Goal: Task Accomplishment & Management: Manage account settings

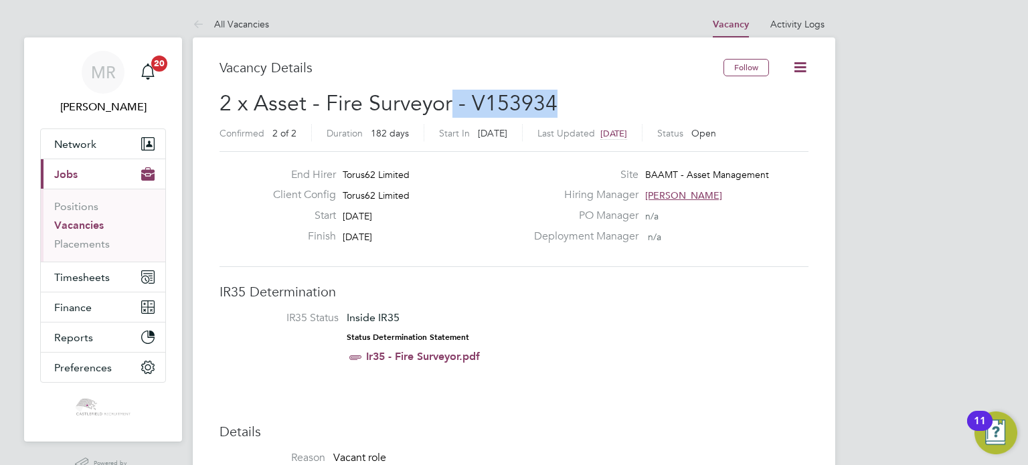
drag, startPoint x: 463, startPoint y: 98, endPoint x: 448, endPoint y: 98, distance: 15.4
click at [448, 98] on h2 "2 x Asset - Fire Surveyor - V153934 Confirmed 2 of 2 Duration 182 days Start In…" at bounding box center [513, 118] width 589 height 56
drag, startPoint x: 533, startPoint y: 77, endPoint x: 538, endPoint y: 85, distance: 9.7
click at [530, 84] on div "Vacancy Details" at bounding box center [471, 74] width 504 height 31
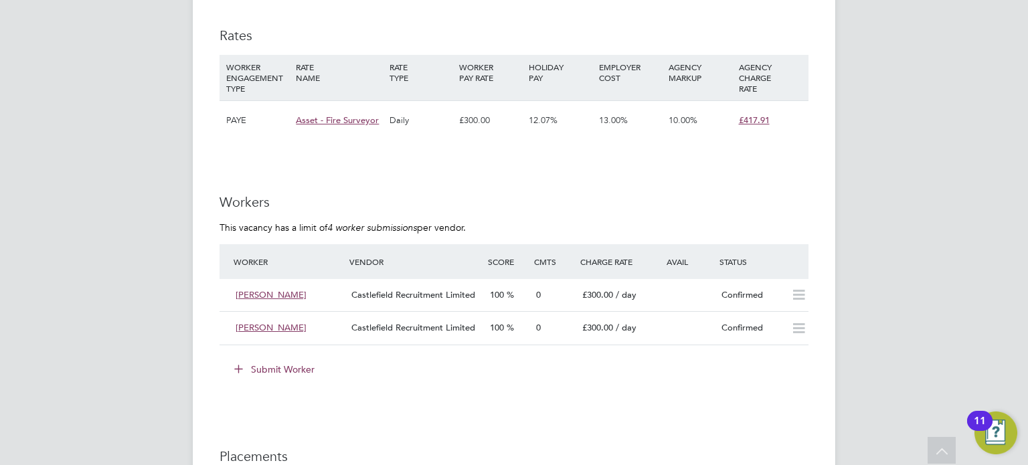
scroll to position [803, 0]
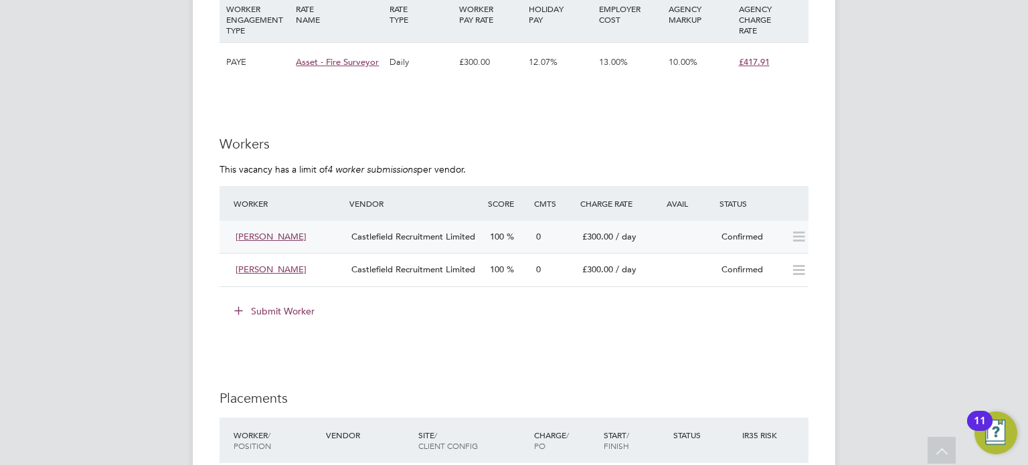
click at [735, 226] on div "Confirmed" at bounding box center [751, 237] width 70 height 22
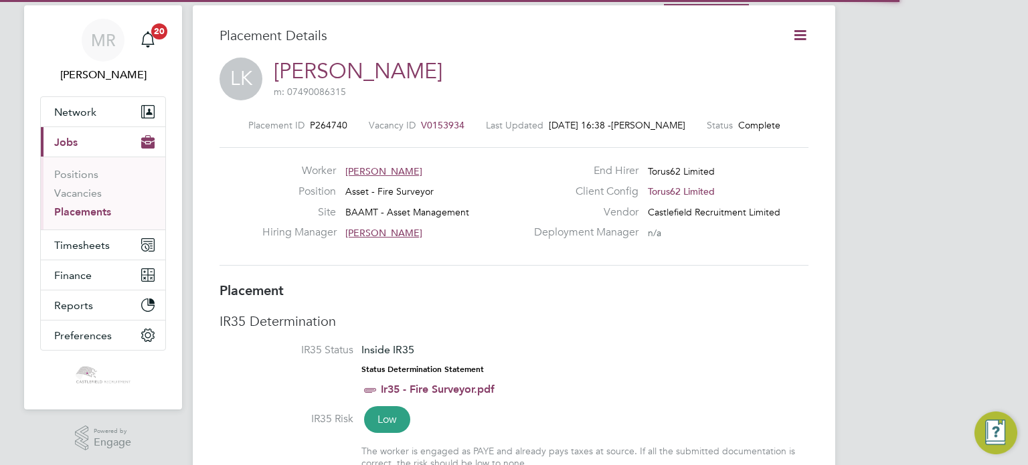
scroll to position [7, 6]
click at [808, 35] on icon at bounding box center [800, 35] width 17 height 17
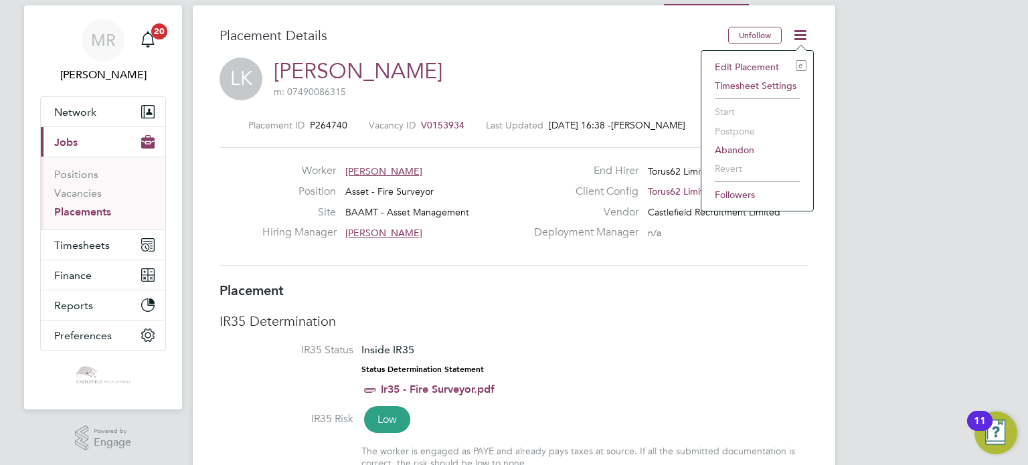
click at [764, 58] on li "Edit Placement e" at bounding box center [757, 67] width 98 height 19
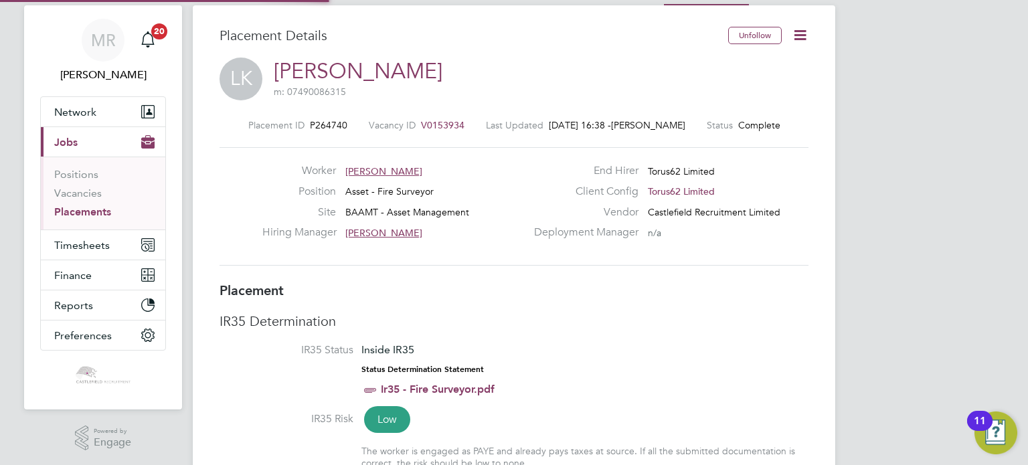
type input "[PERSON_NAME]"
type input "[DATE]"
type input "10 Aug 2025"
type input "08:00"
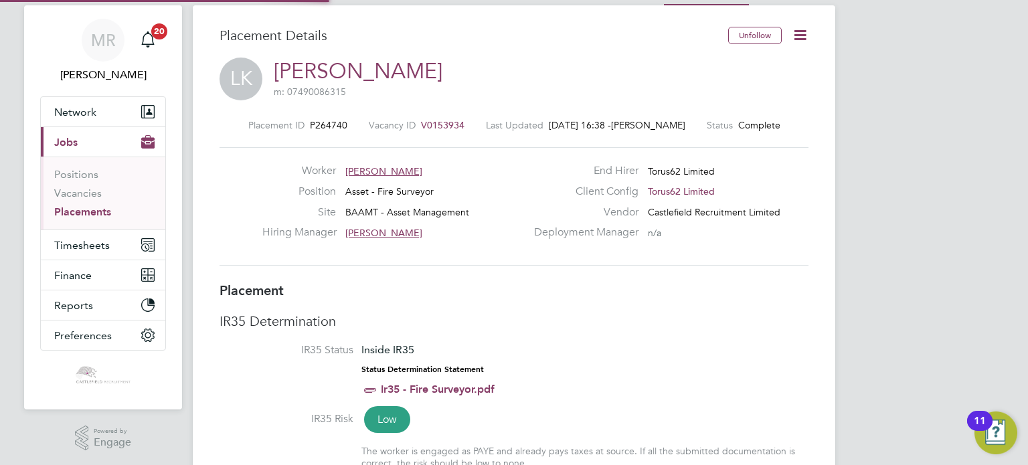
type input "18:00"
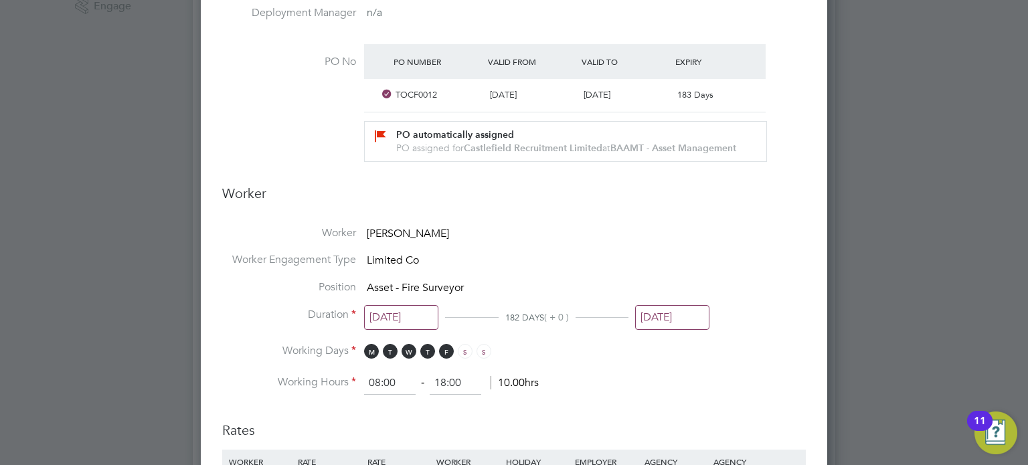
click at [666, 302] on li "Position Asset - Fire Surveyor" at bounding box center [514, 293] width 584 height 27
click at [671, 311] on input "10 Aug 2025" at bounding box center [672, 317] width 74 height 25
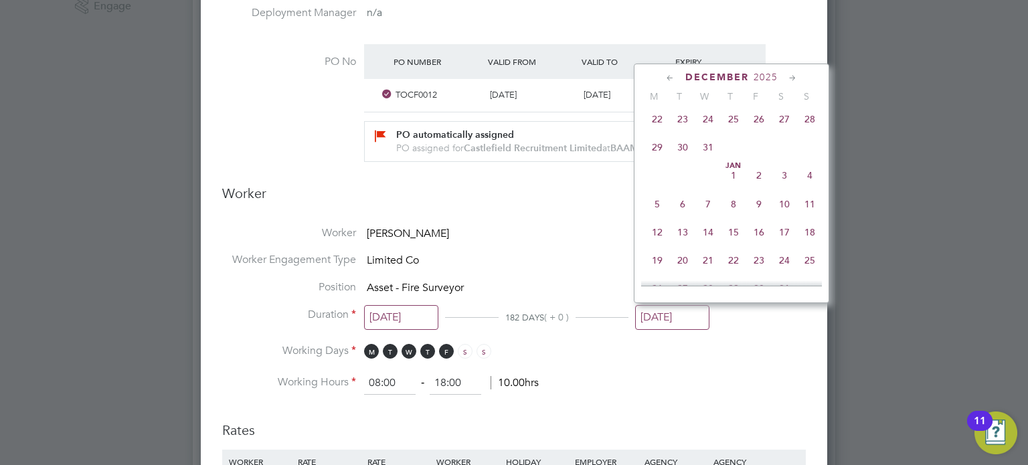
click at [727, 245] on span "15" at bounding box center [733, 231] width 25 height 25
type input "[DATE]"
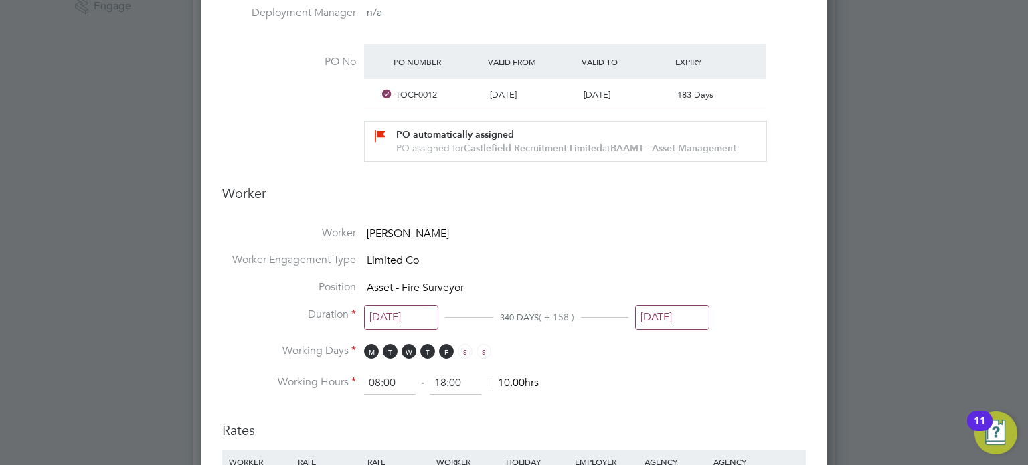
click at [681, 311] on input "[DATE]" at bounding box center [672, 317] width 74 height 25
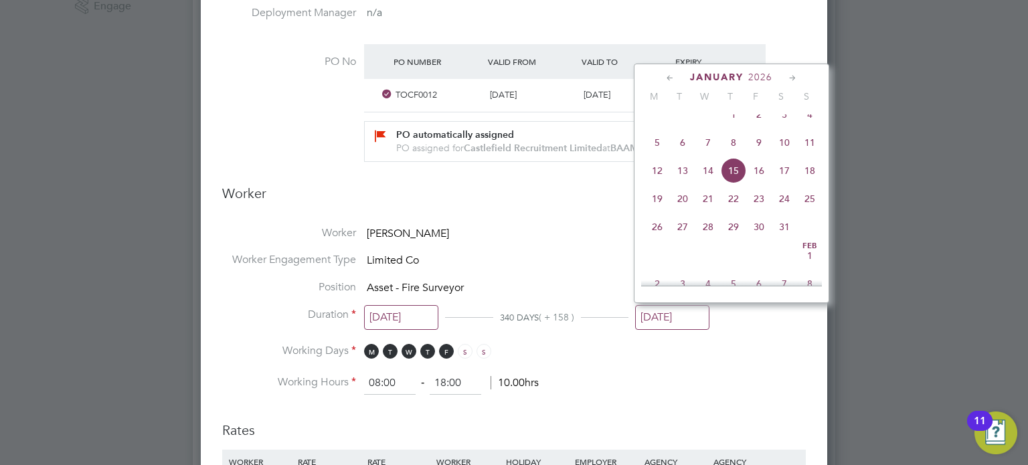
drag, startPoint x: 792, startPoint y: 334, endPoint x: 784, endPoint y: 319, distance: 16.8
click at [790, 334] on li "Duration 10 Feb 2025 340 DAYS ( + 158 ) 15 Jan 2026" at bounding box center [514, 326] width 584 height 36
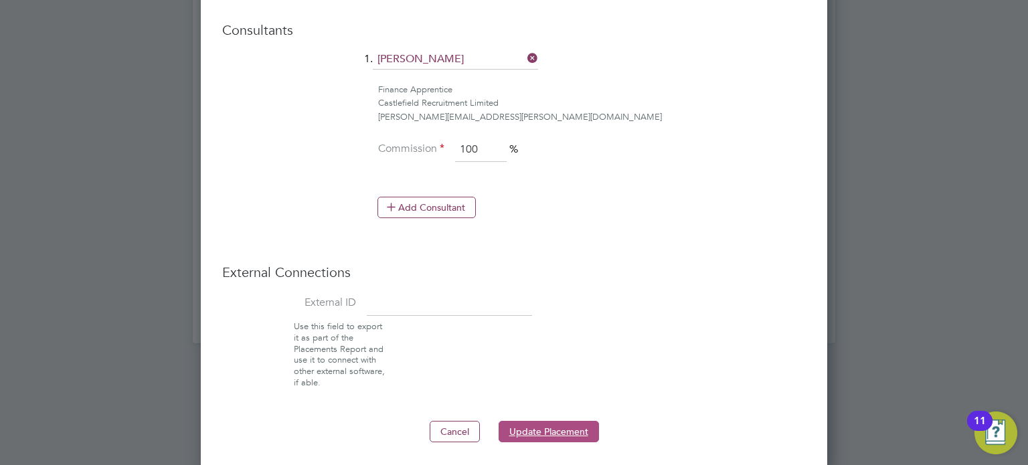
click at [589, 421] on button "Update Placement" at bounding box center [549, 431] width 100 height 21
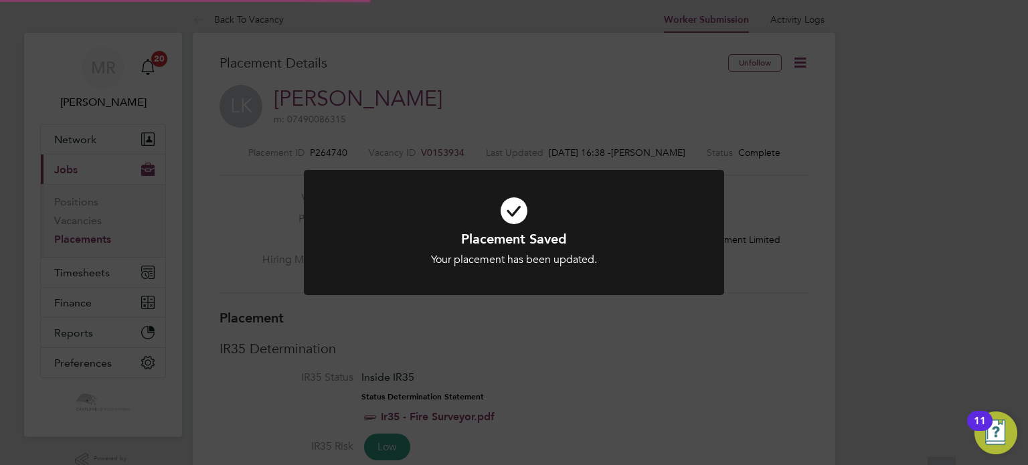
click at [526, 326] on div "Placement Saved Your placement has been updated. Cancel Okay" at bounding box center [514, 232] width 1028 height 465
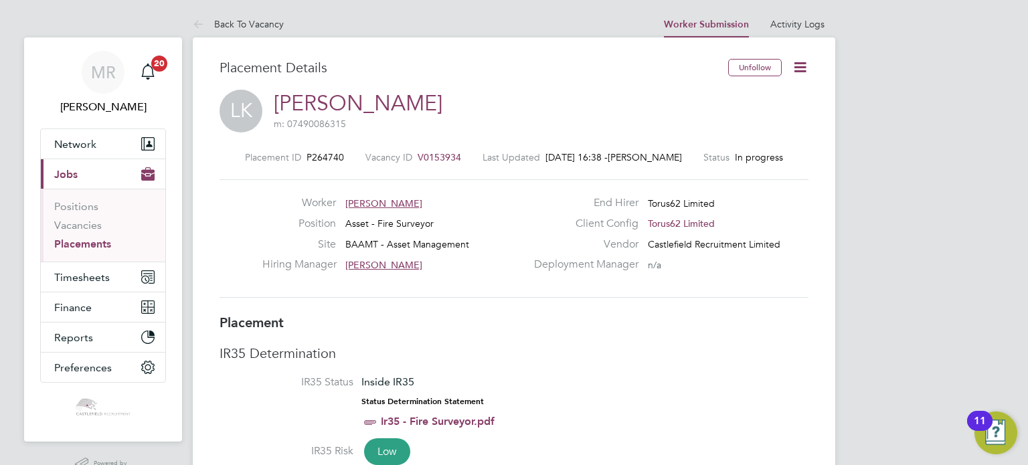
click at [803, 69] on icon at bounding box center [800, 67] width 17 height 17
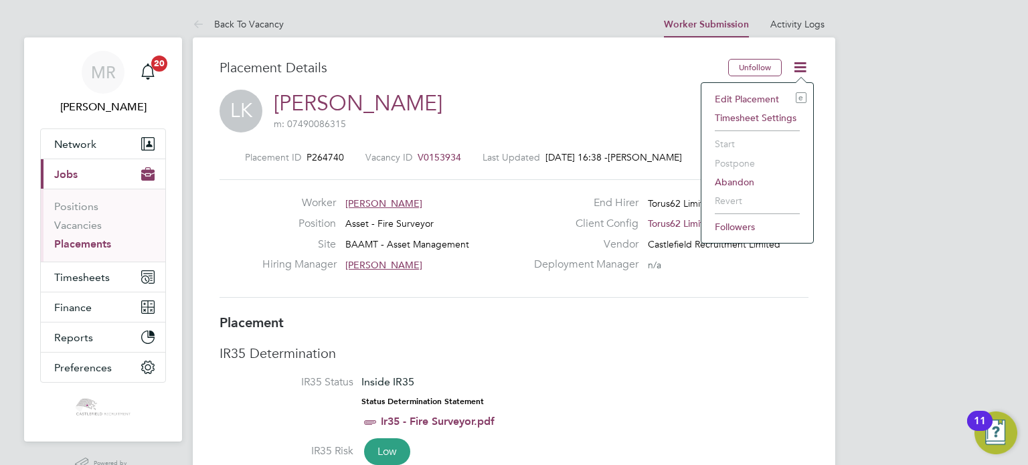
click at [769, 96] on li "Edit Placement e" at bounding box center [757, 99] width 98 height 19
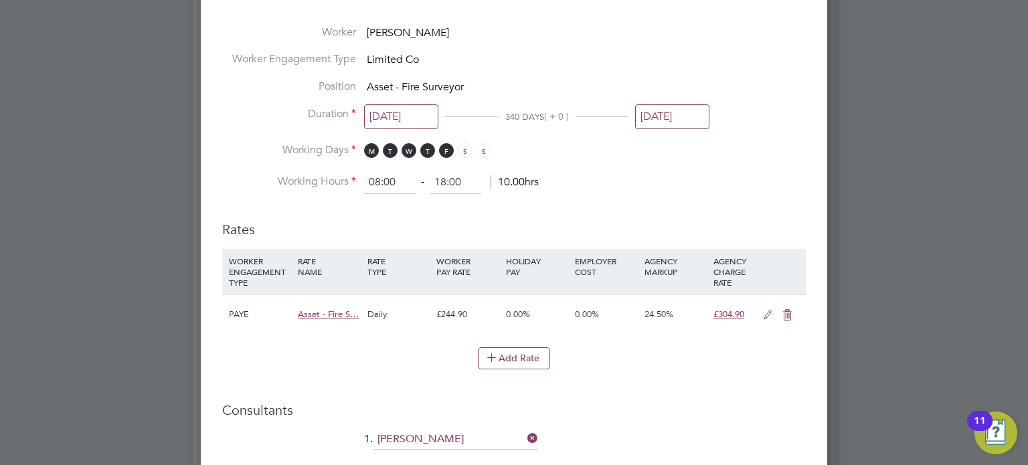
click at [766, 321] on icon at bounding box center [768, 315] width 17 height 11
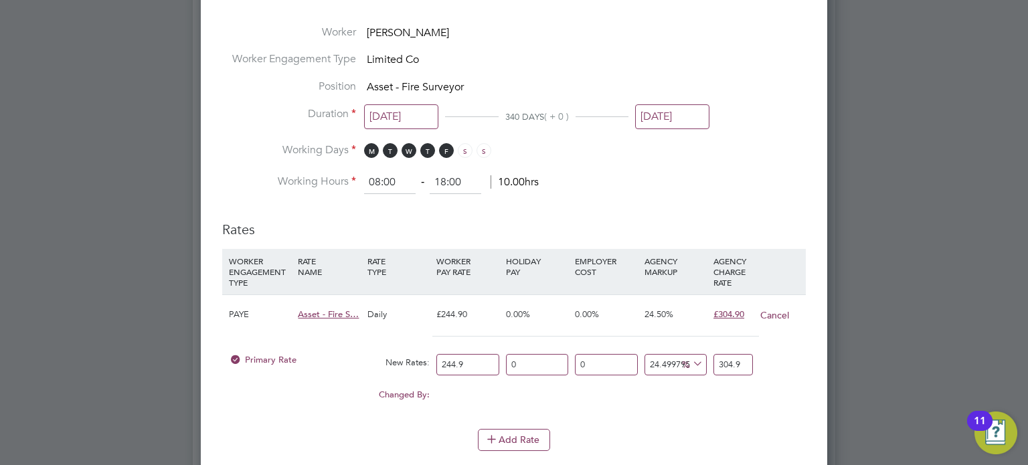
drag, startPoint x: 477, startPoint y: 357, endPoint x: 353, endPoint y: 353, distance: 123.9
click at [353, 353] on div "Primary Rate New Rates: 244.9 0 n/a 0 n/a 24.499795835034707 0 % 304.9" at bounding box center [514, 364] width 584 height 35
type input "0"
drag, startPoint x: 658, startPoint y: 359, endPoint x: 561, endPoint y: 353, distance: 97.9
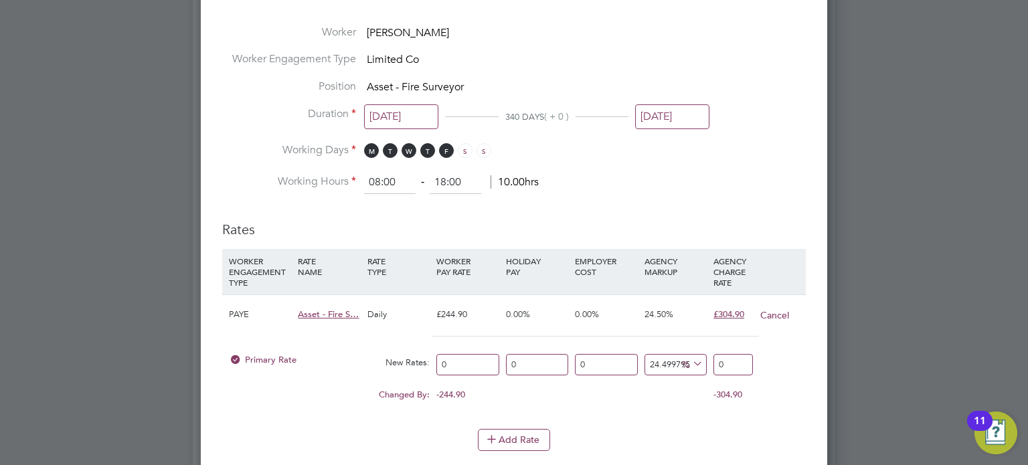
click at [555, 352] on div "Primary Rate New Rates: 0 0 n/a 0 n/a 24.499795835034707 0 % 0" at bounding box center [514, 364] width 584 height 35
drag, startPoint x: 661, startPoint y: 369, endPoint x: 743, endPoint y: 363, distance: 82.5
click at [744, 363] on div "Primary Rate New Rates: 0 0 n/a 0 n/a 99795835034707 0 % 0" at bounding box center [514, 364] width 584 height 35
type input "99"
drag, startPoint x: 661, startPoint y: 362, endPoint x: 584, endPoint y: 358, distance: 77.7
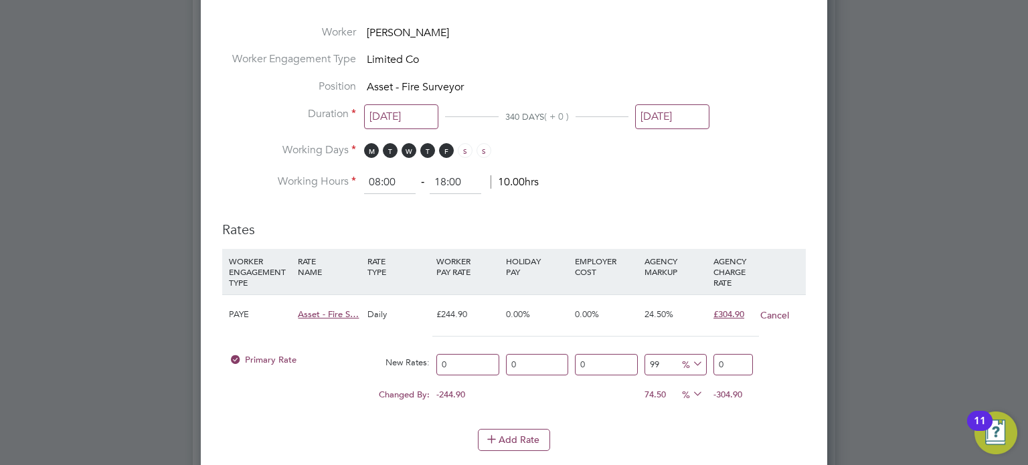
click at [450, 358] on div "Primary Rate New Rates: 0 0 n/a 0 n/a 99 0 % 0" at bounding box center [514, 364] width 584 height 35
type input "0"
drag, startPoint x: 706, startPoint y: 361, endPoint x: 665, endPoint y: 361, distance: 40.8
click at [665, 361] on div "Primary Rate New Rates: 0 0 n/a 0 n/a 0 0 % 0" at bounding box center [514, 364] width 584 height 35
type input "300"
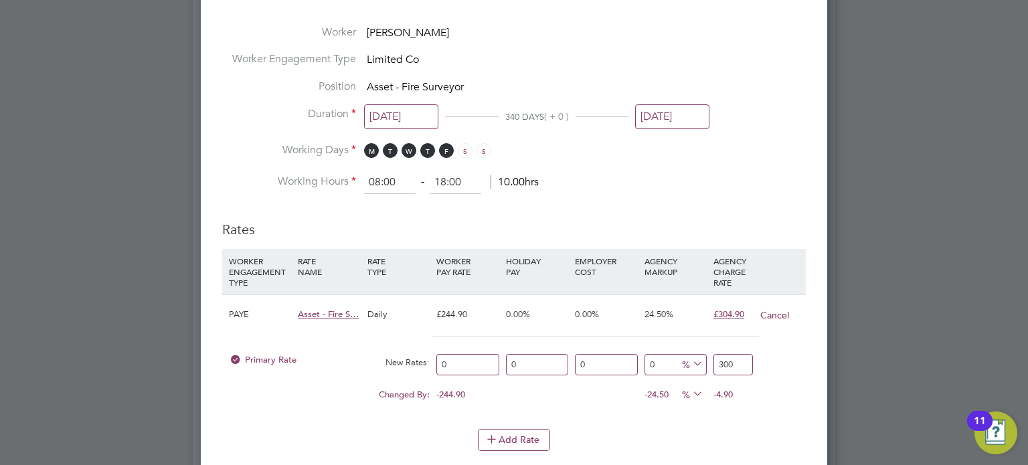
drag, startPoint x: 413, startPoint y: 345, endPoint x: 361, endPoint y: 333, distance: 52.8
click at [358, 335] on div "PAYE Asset - Fire S… Daily £244.90 0.00% 0.00% 24.50% £304.90 Cancel Primary Ra…" at bounding box center [514, 354] width 584 height 121
type input "2"
type input "24"
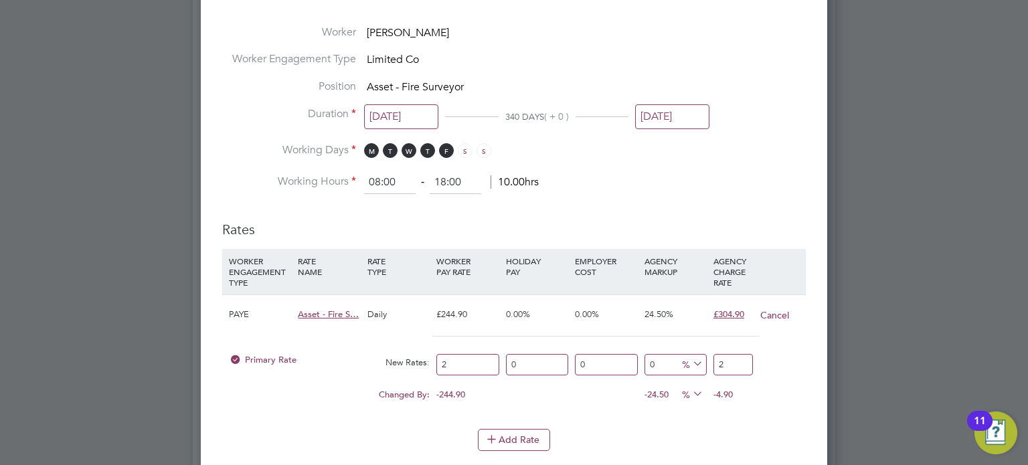
type input "24"
type input "240"
click at [646, 308] on span "24.50%" at bounding box center [658, 313] width 29 height 11
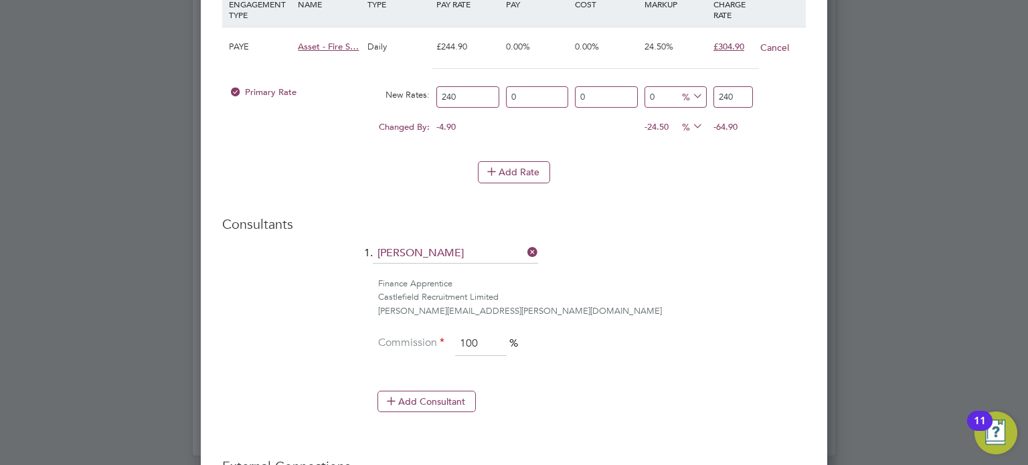
click at [673, 96] on input "0" at bounding box center [675, 97] width 62 height 22
drag, startPoint x: 736, startPoint y: 100, endPoint x: 639, endPoint y: 101, distance: 97.0
click at [639, 101] on div "Primary Rate New Rates: 240 0 n/a 0 n/a 0 0 % 240" at bounding box center [514, 97] width 584 height 35
type input "-98.75"
type input "3"
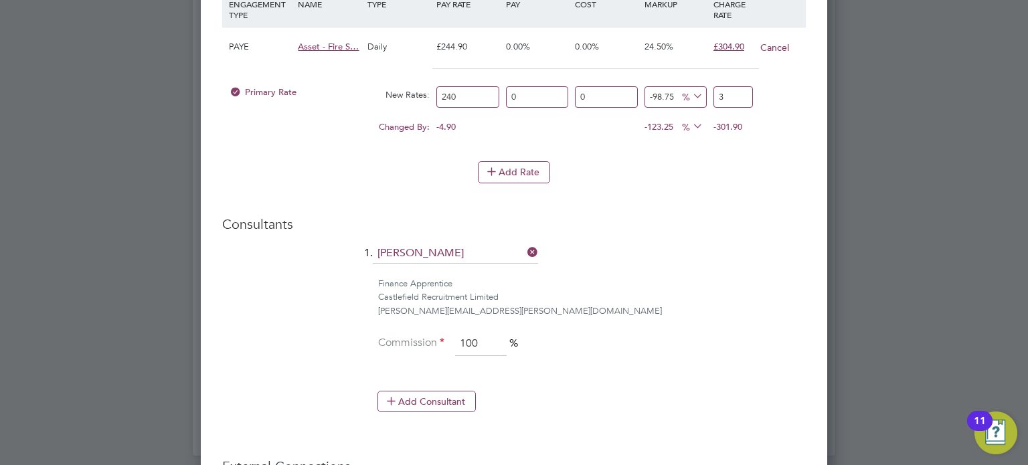
type input "-87.5"
type input "30"
type input "25"
type input "300"
click at [675, 223] on h3 "Consultants" at bounding box center [514, 223] width 584 height 17
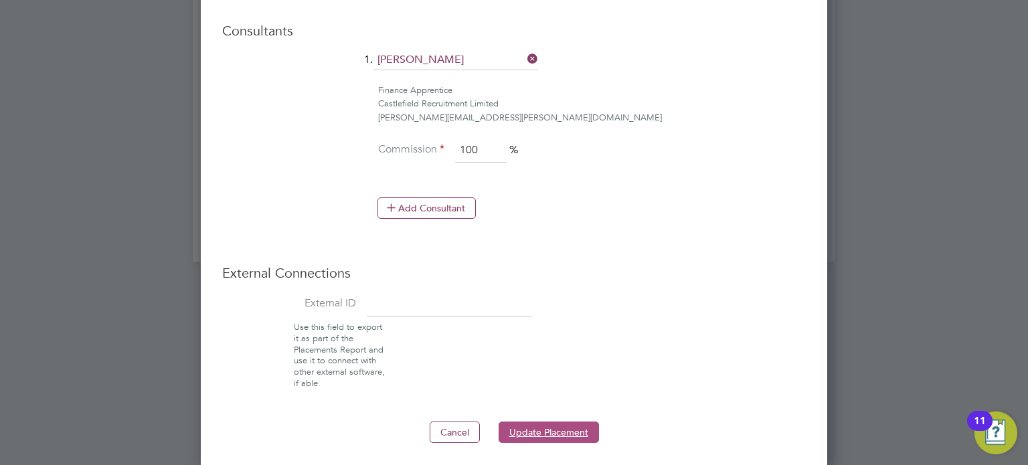
drag, startPoint x: 555, startPoint y: 434, endPoint x: 561, endPoint y: 425, distance: 11.1
click at [561, 425] on button "Update Placement" at bounding box center [549, 432] width 100 height 21
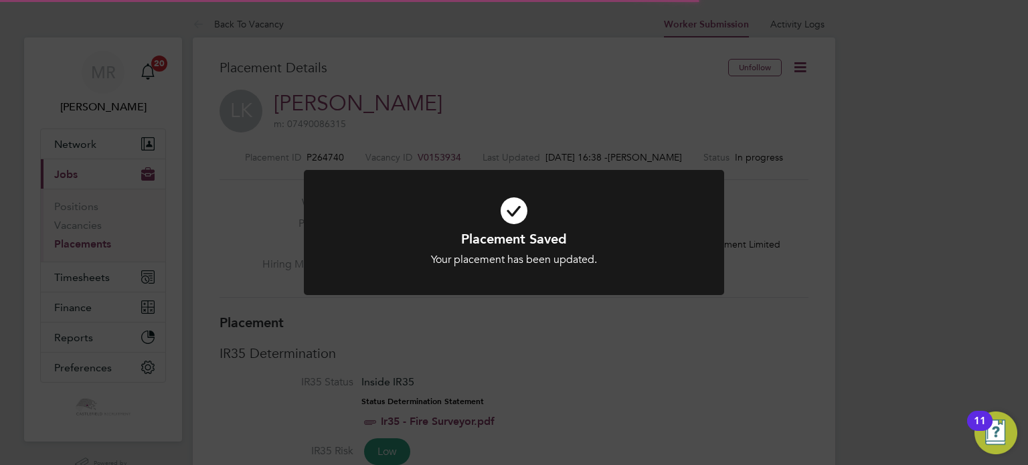
click at [577, 223] on icon at bounding box center [514, 211] width 348 height 52
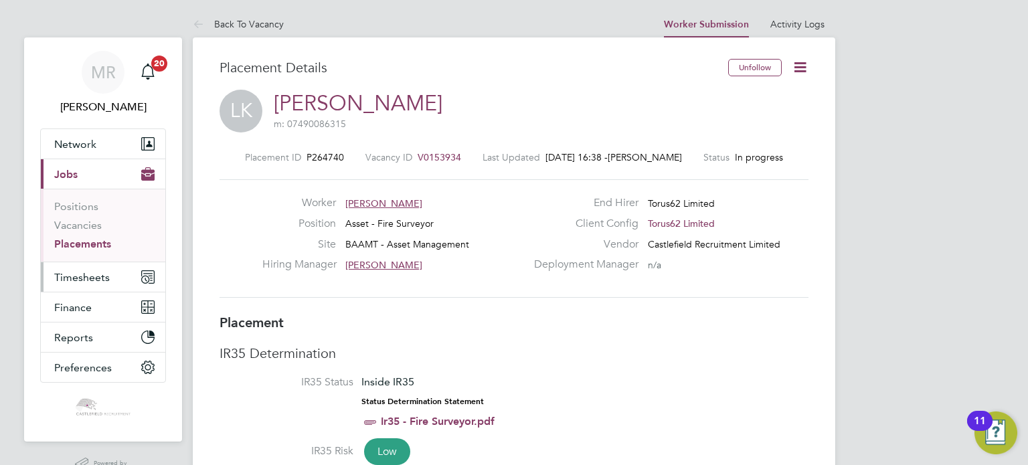
click at [118, 268] on button "Timesheets" at bounding box center [103, 276] width 124 height 29
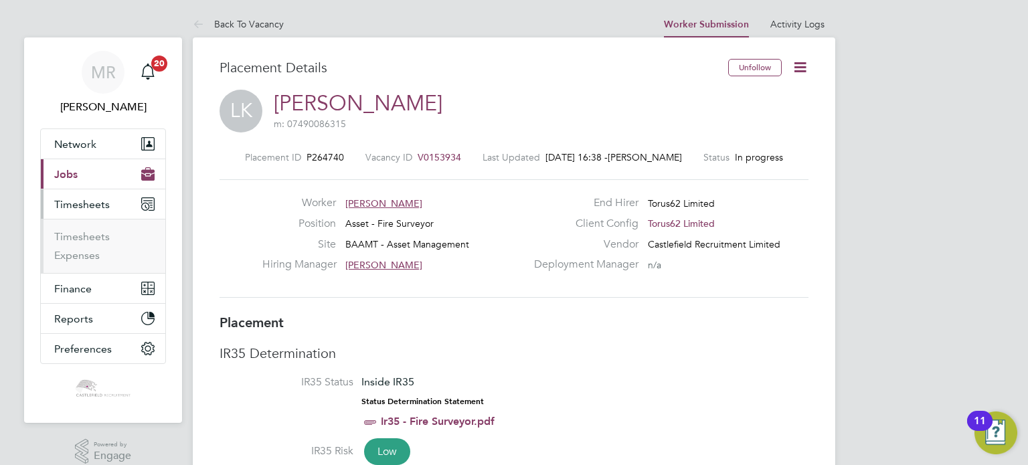
click at [88, 181] on button "Current page: Jobs" at bounding box center [103, 173] width 124 height 29
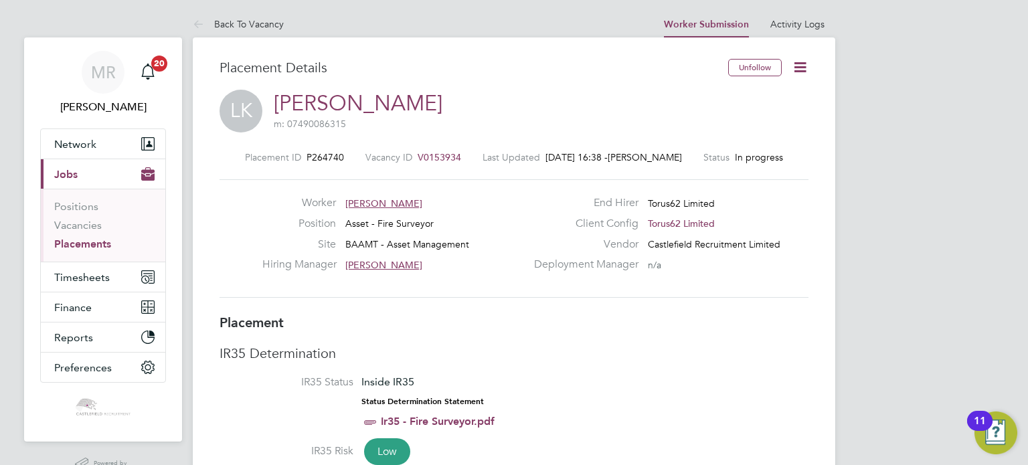
click at [95, 244] on link "Placements" at bounding box center [82, 244] width 57 height 13
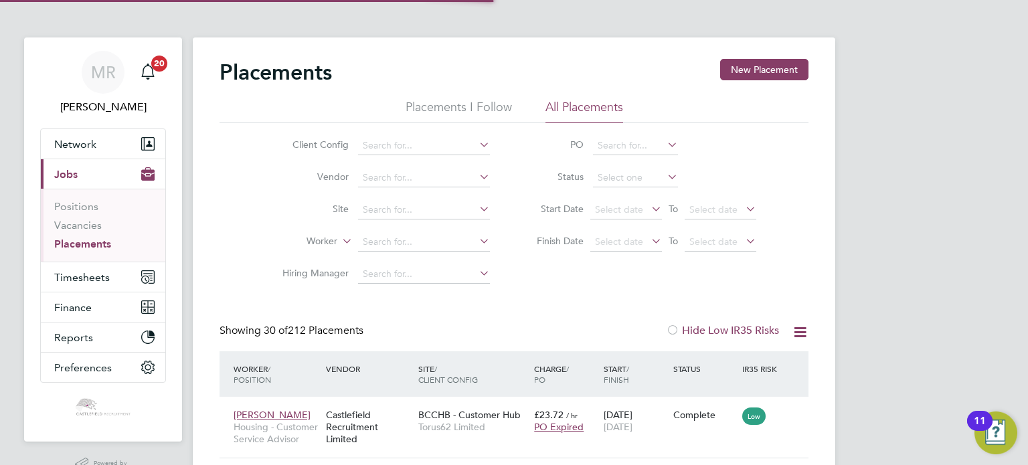
click at [413, 252] on li "Worker" at bounding box center [381, 242] width 252 height 32
click at [414, 249] on input at bounding box center [424, 242] width 132 height 19
click at [406, 256] on li "Lewis Kain" at bounding box center [424, 260] width 132 height 18
type input "[PERSON_NAME]"
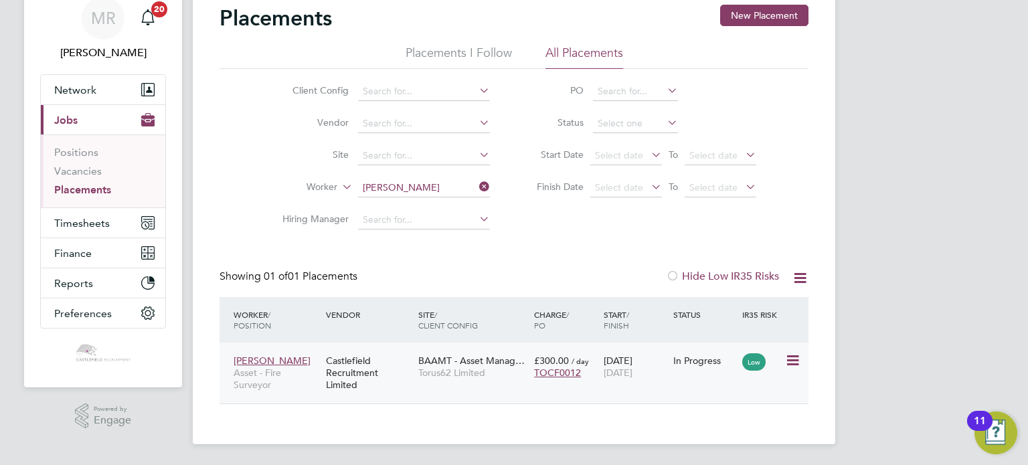
click at [701, 382] on div "Lewis Kain Asset - Fire Surveyor Castlefield Recruitment Limited BAAMT - Asset …" at bounding box center [513, 373] width 589 height 61
click at [798, 363] on icon at bounding box center [791, 361] width 13 height 16
click at [709, 348] on div "In Progress" at bounding box center [705, 360] width 70 height 25
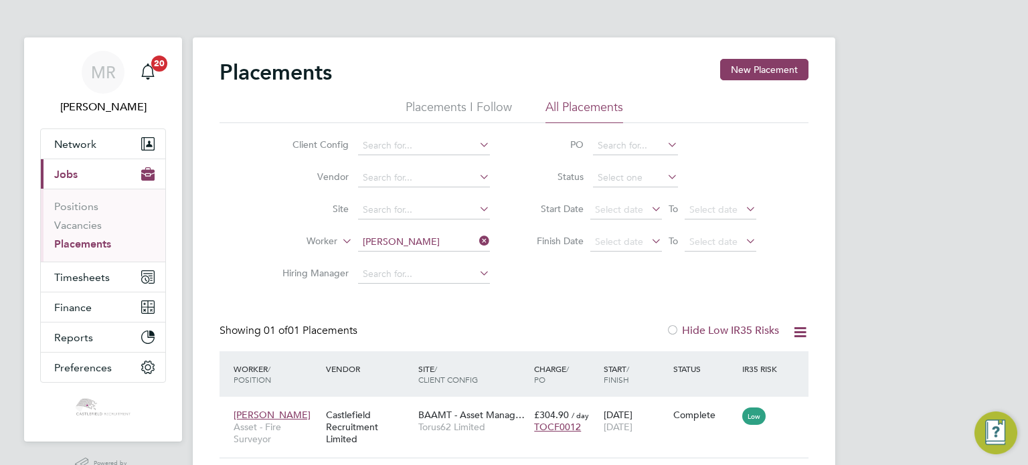
scroll to position [13, 64]
click at [96, 302] on button "Finance" at bounding box center [103, 306] width 124 height 29
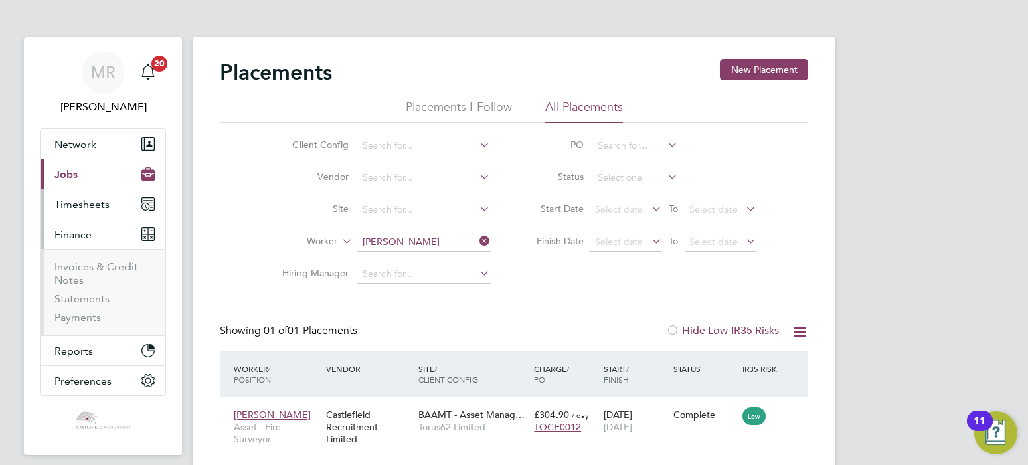
click at [92, 279] on ul "Network Team Members Businesses Sites Workers Contacts Current page: Jobs Posit…" at bounding box center [103, 262] width 126 height 268
click at [94, 202] on span "Timesheets" at bounding box center [82, 204] width 56 height 13
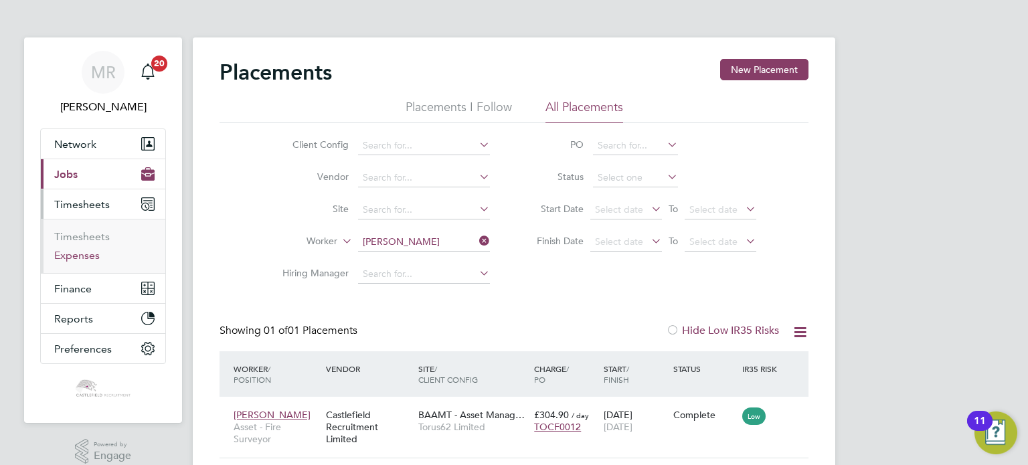
click at [97, 256] on link "Expenses" at bounding box center [77, 255] width 46 height 13
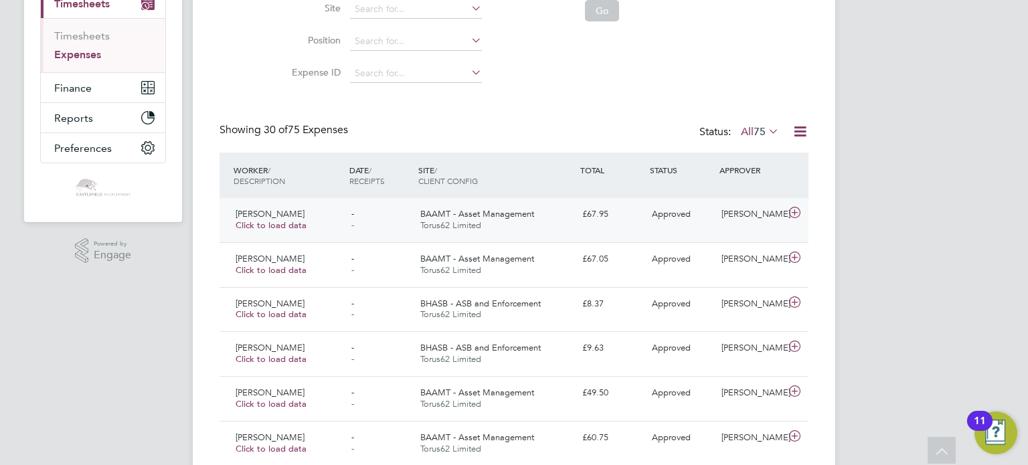
click at [474, 222] on span "Torus62 Limited" at bounding box center [450, 224] width 61 height 11
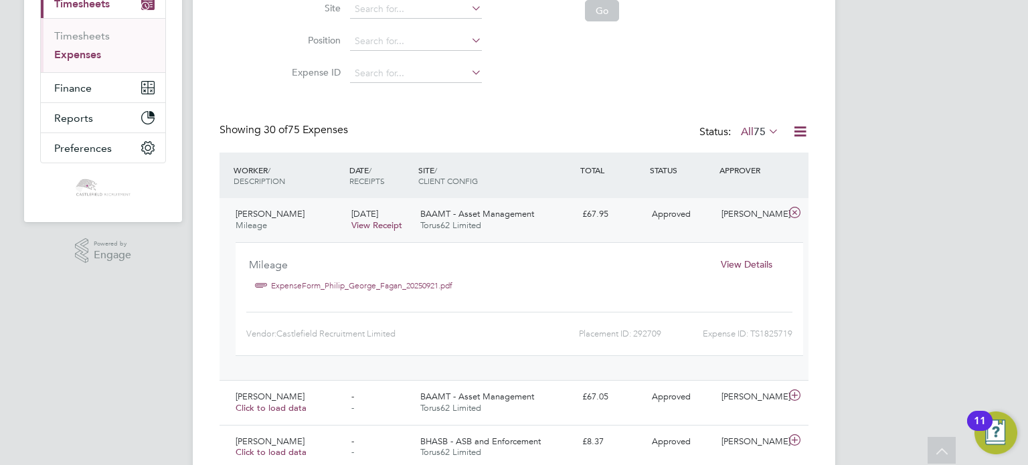
click at [756, 130] on span "75" at bounding box center [760, 131] width 12 height 13
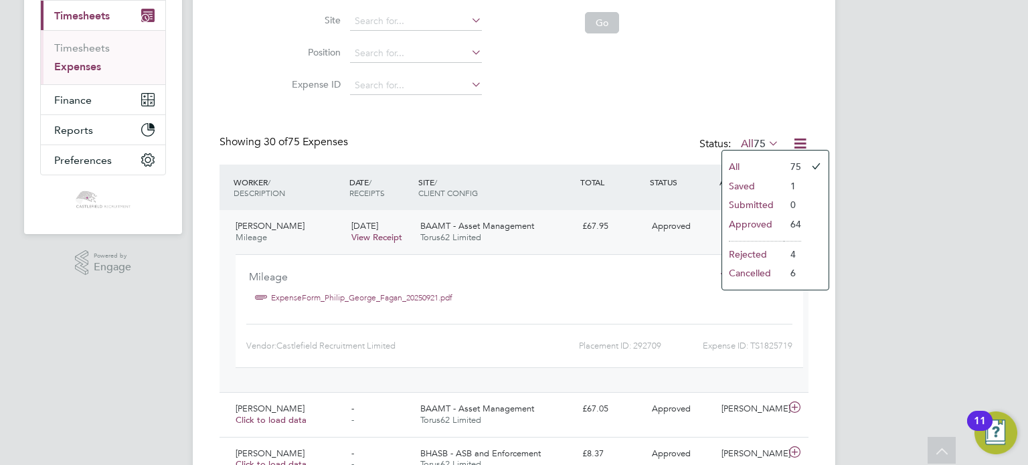
click at [535, 227] on div "BAAMT - Asset Management Torus62 Limited" at bounding box center [496, 231] width 162 height 33
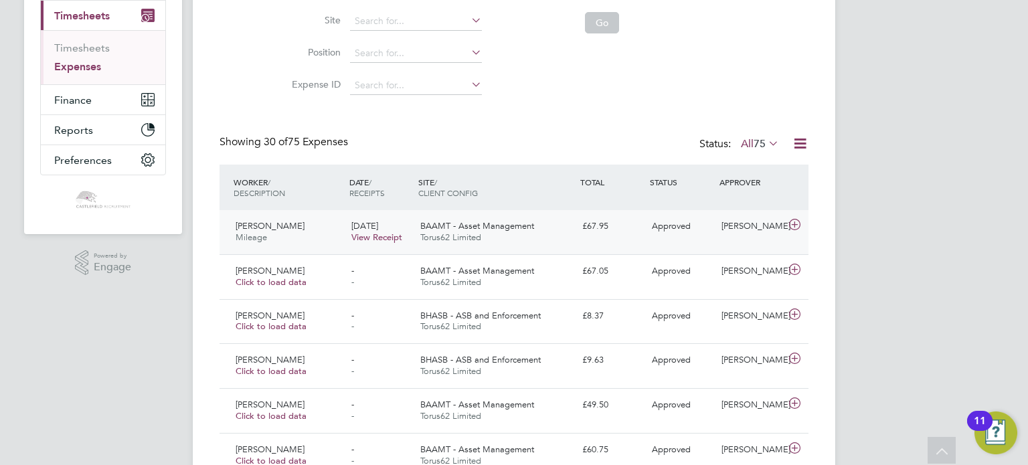
click at [535, 227] on div "BAAMT - Asset Management Torus62 Limited" at bounding box center [496, 231] width 162 height 33
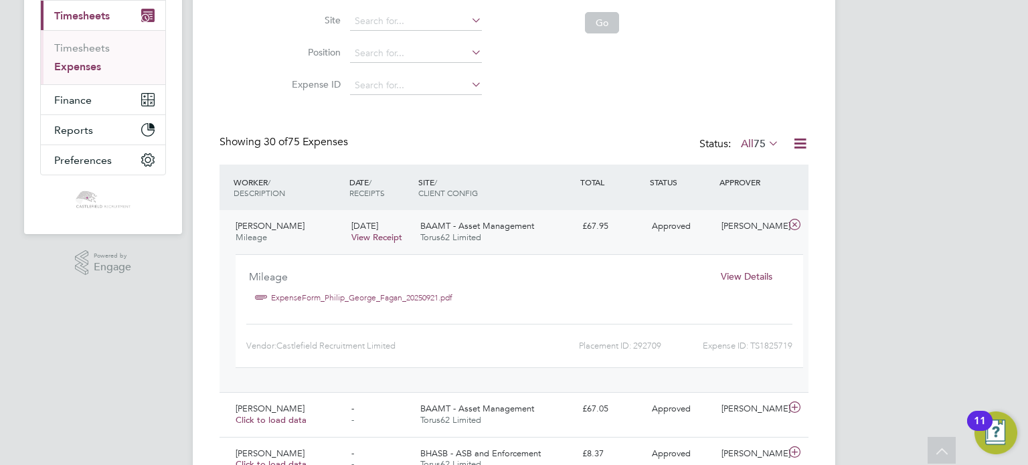
click at [561, 227] on div "BAAMT - Asset Management Torus62 Limited" at bounding box center [496, 231] width 162 height 33
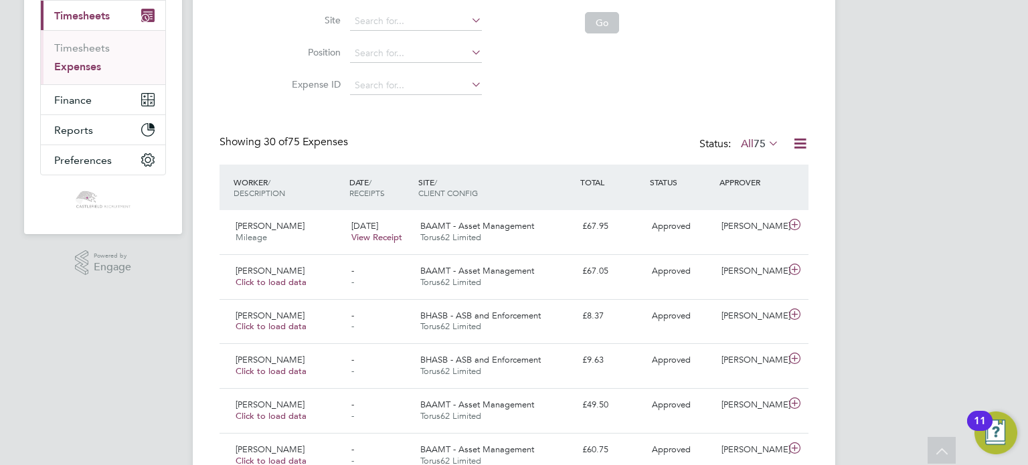
click at [523, 146] on div "Showing 30 of 75 Expenses Status: All 75" at bounding box center [513, 149] width 589 height 29
click at [381, 238] on link "View Receipt" at bounding box center [376, 237] width 51 height 11
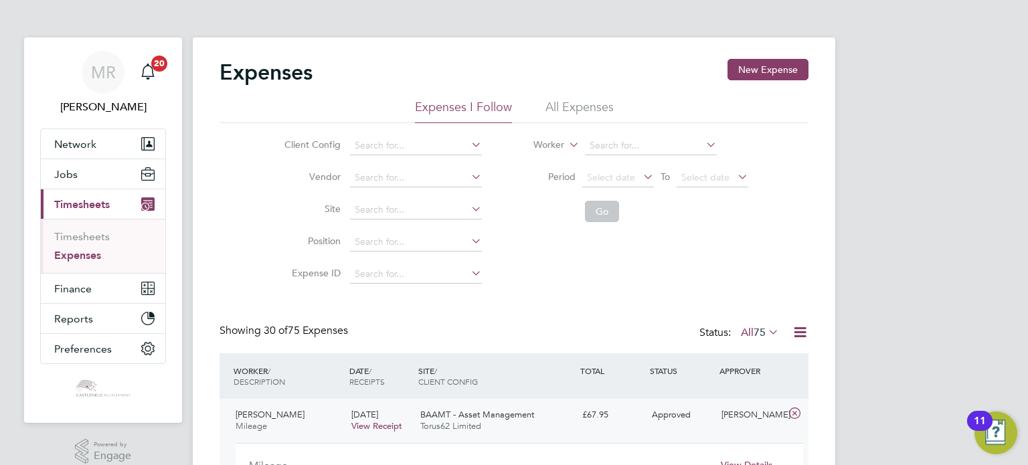
click at [54, 246] on ul "Timesheets Expenses" at bounding box center [103, 246] width 124 height 54
click at [69, 239] on link "Timesheets" at bounding box center [82, 236] width 56 height 13
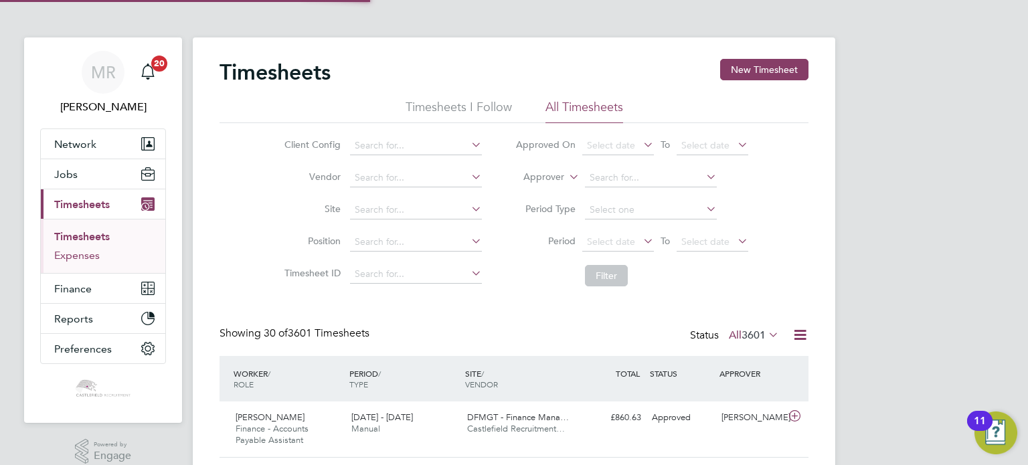
click at [75, 254] on link "Expenses" at bounding box center [77, 255] width 46 height 13
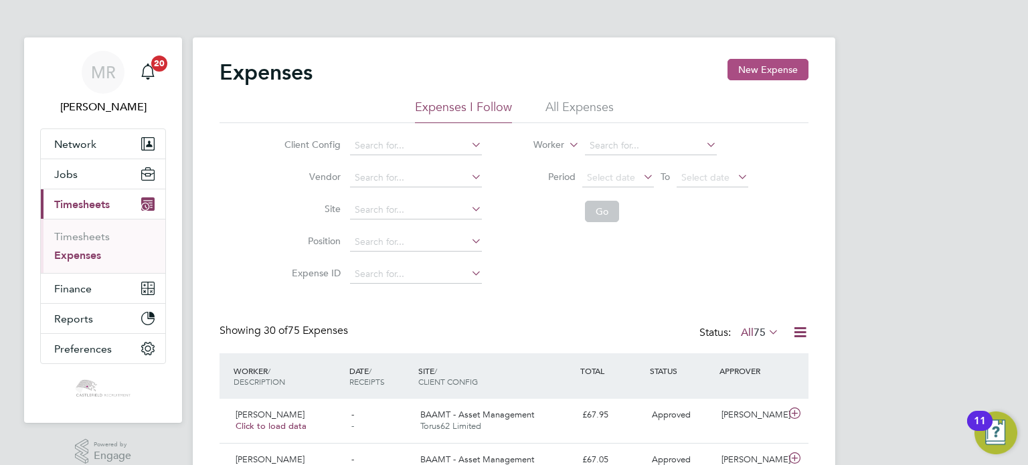
click at [737, 70] on button "New Expense" at bounding box center [767, 69] width 81 height 21
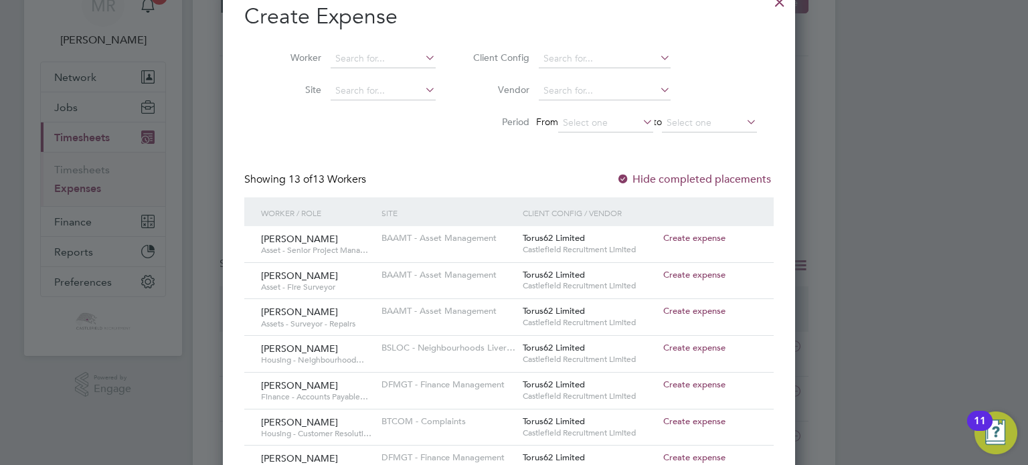
click at [697, 313] on span "Create expense" at bounding box center [694, 310] width 62 height 11
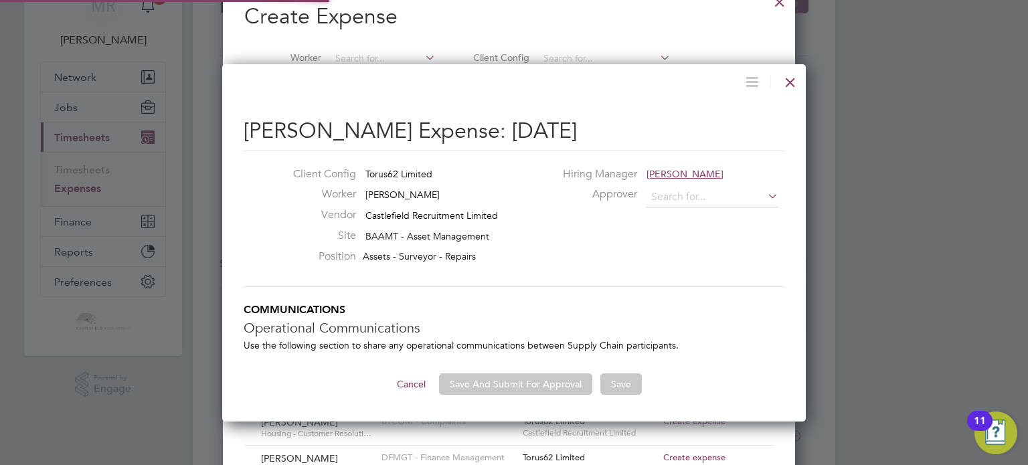
type input "Debbie Cason"
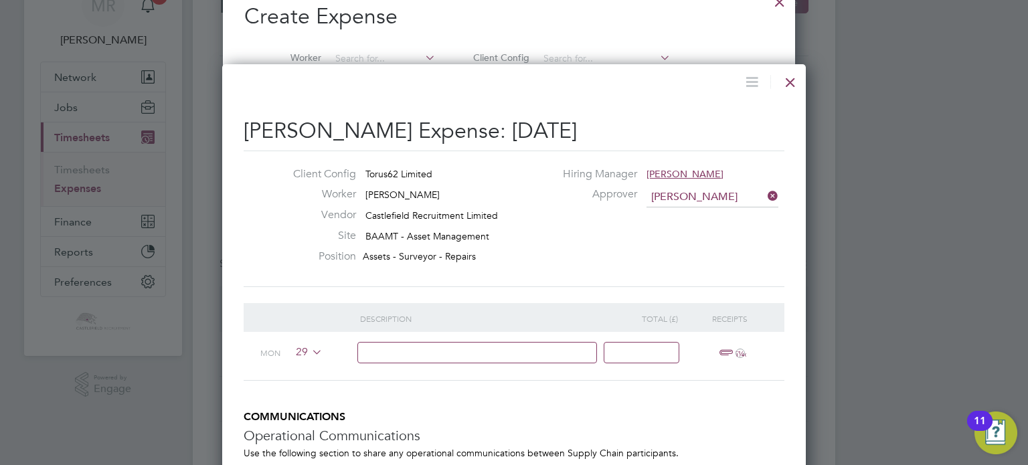
click at [308, 359] on div "29" at bounding box center [324, 352] width 72 height 41
click at [309, 351] on icon at bounding box center [309, 352] width 0 height 11
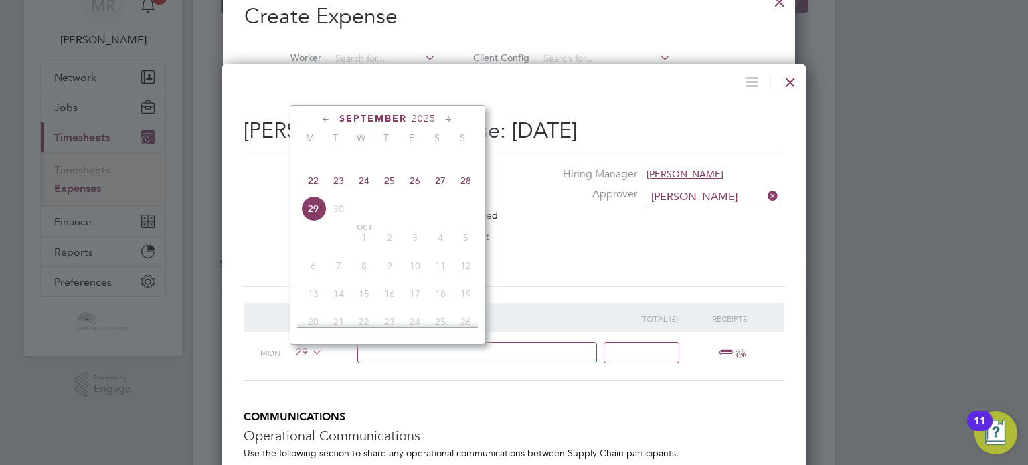
click at [436, 193] on span "27" at bounding box center [440, 180] width 25 height 25
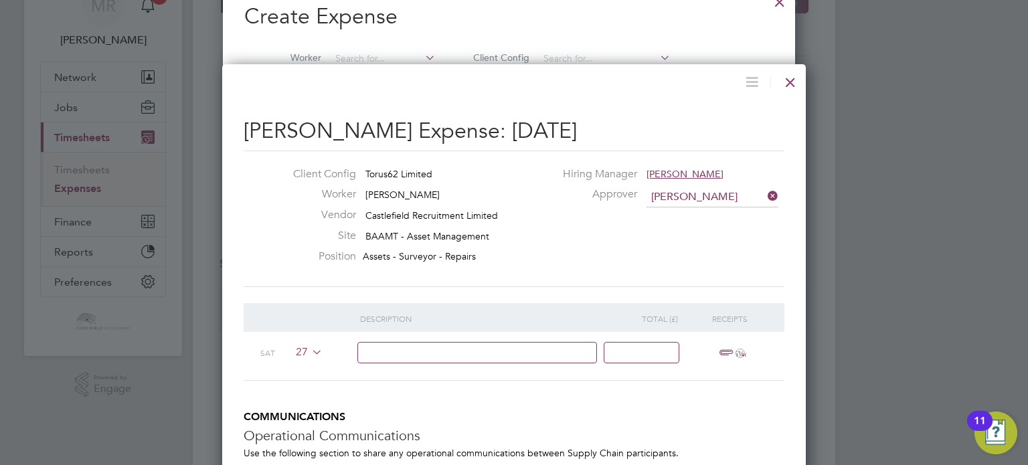
drag, startPoint x: 373, startPoint y: 361, endPoint x: 380, endPoint y: 361, distance: 7.4
click at [379, 362] on input at bounding box center [477, 353] width 240 height 22
type input "Mileage"
click at [475, 355] on input "Mileage" at bounding box center [477, 353] width 240 height 22
click at [648, 363] on div at bounding box center [647, 356] width 82 height 49
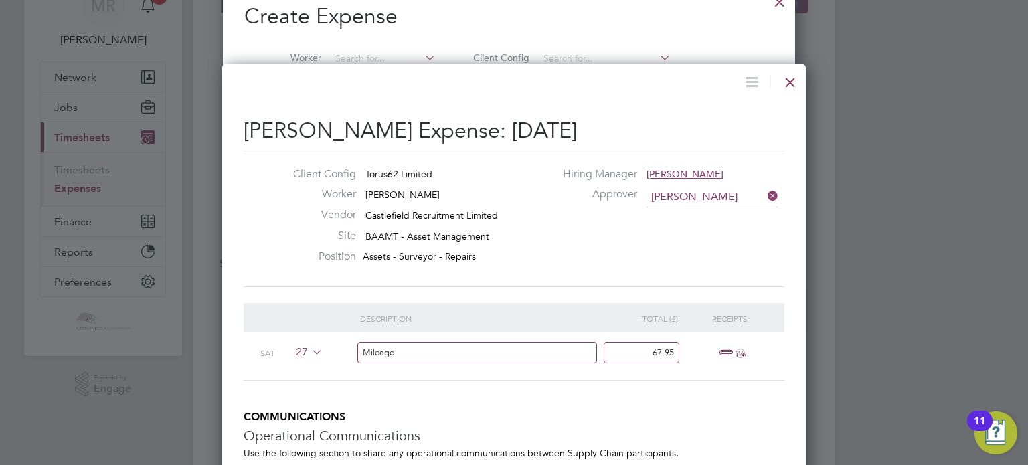
type input "67.95"
click at [741, 354] on icon "ï¼‹" at bounding box center [739, 353] width 9 height 9
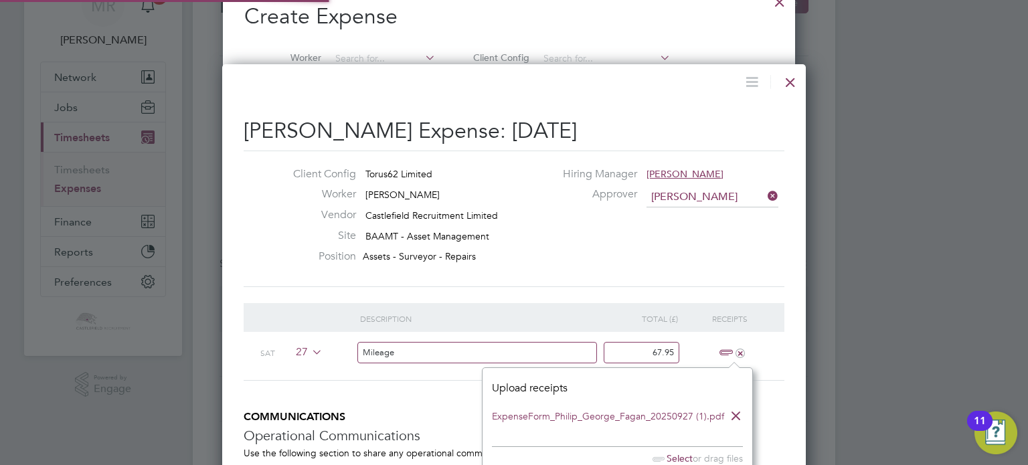
click at [815, 414] on div at bounding box center [514, 232] width 1028 height 465
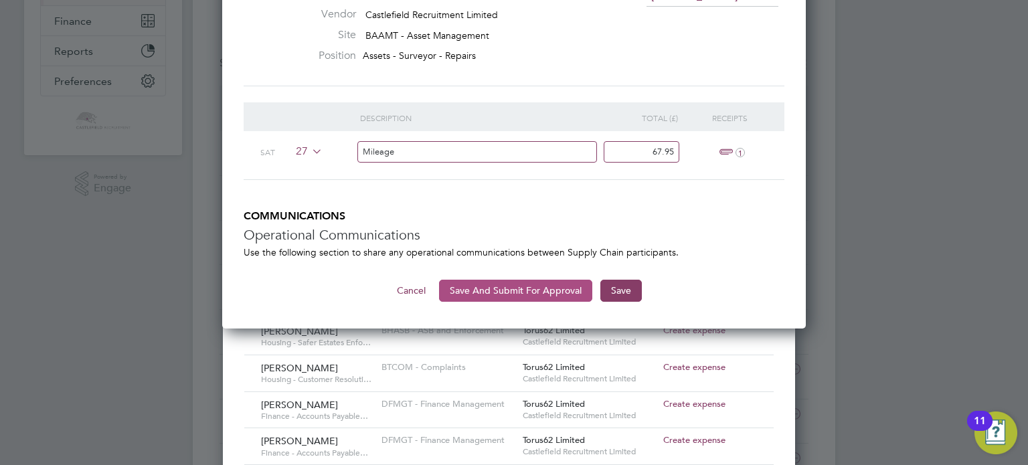
click at [539, 283] on button "Save And Submit For Approval" at bounding box center [515, 290] width 153 height 21
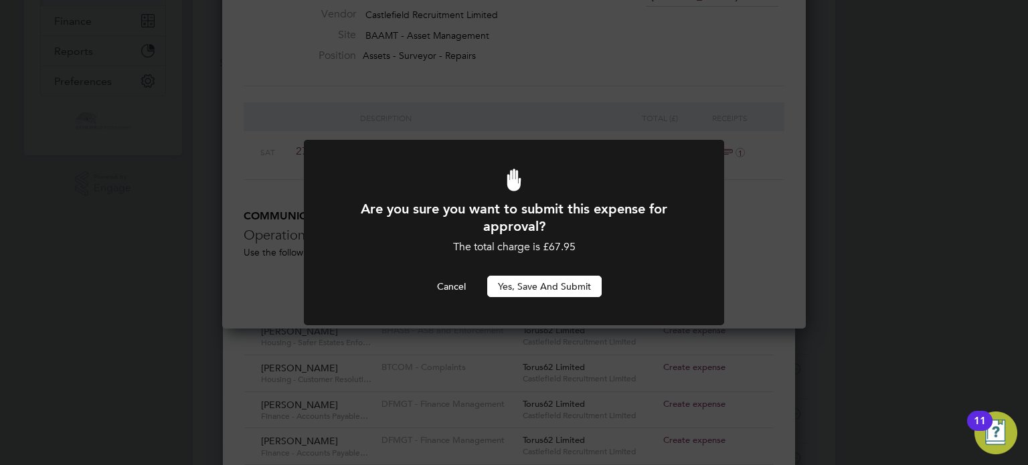
click at [563, 288] on button "Yes, Save and Submit" at bounding box center [544, 286] width 114 height 21
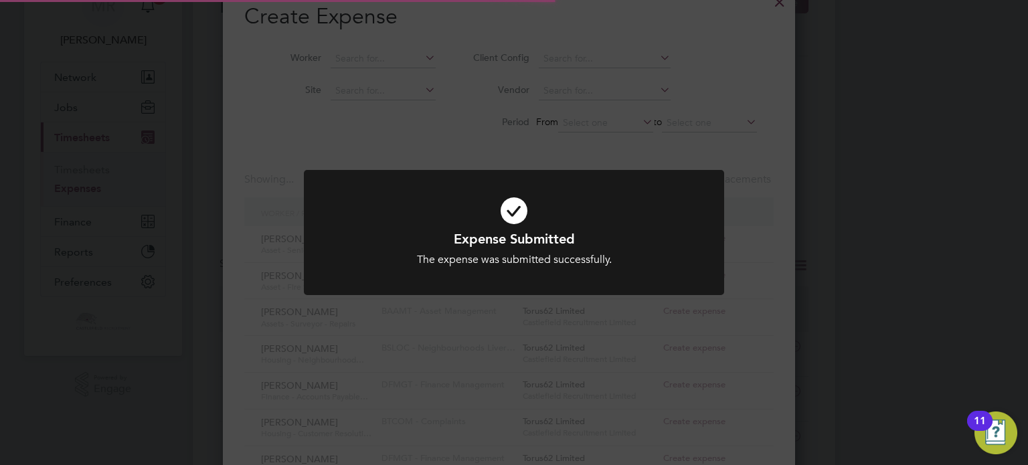
click at [591, 287] on div at bounding box center [514, 232] width 420 height 125
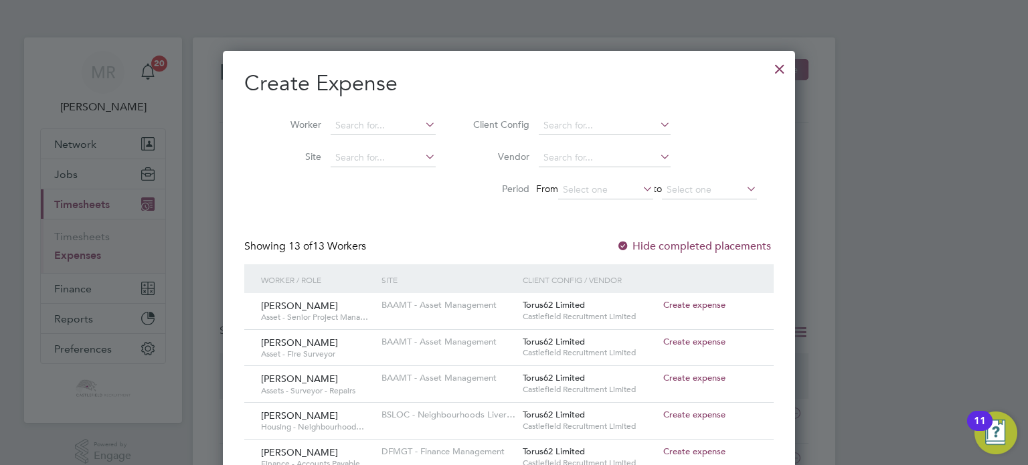
click at [779, 71] on div at bounding box center [780, 66] width 24 height 24
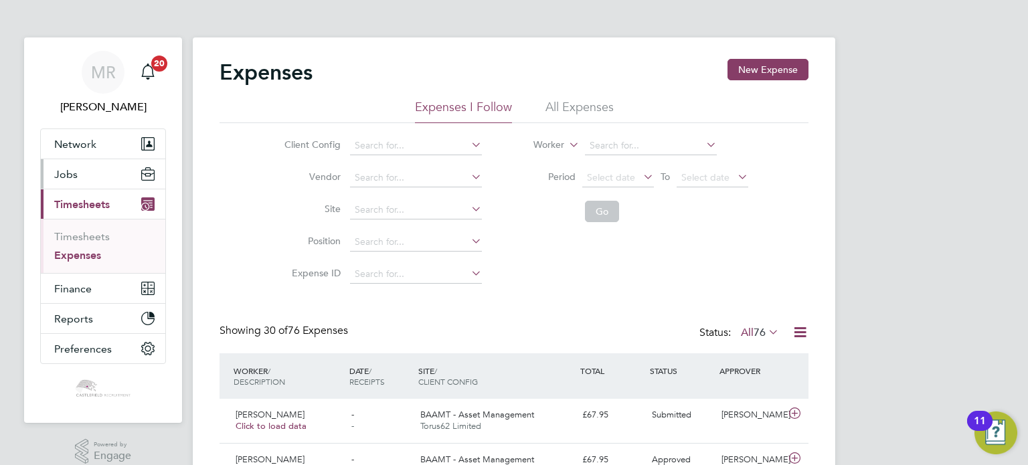
click at [88, 187] on button "Jobs" at bounding box center [103, 173] width 124 height 29
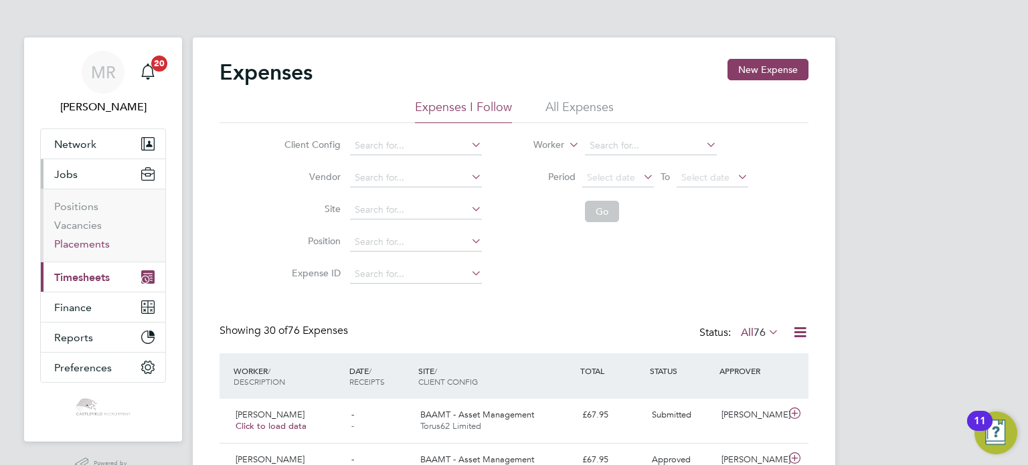
click at [96, 238] on link "Placements" at bounding box center [82, 244] width 56 height 13
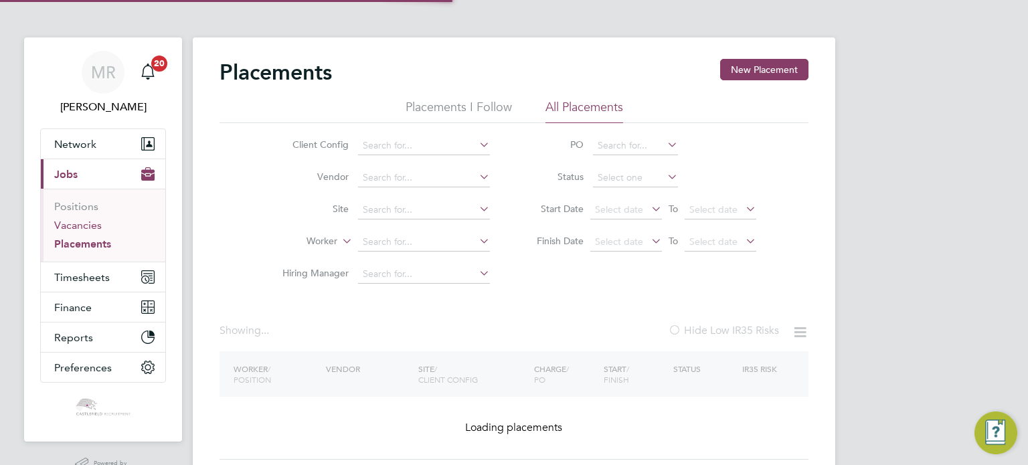
click at [94, 230] on link "Vacancies" at bounding box center [78, 225] width 48 height 13
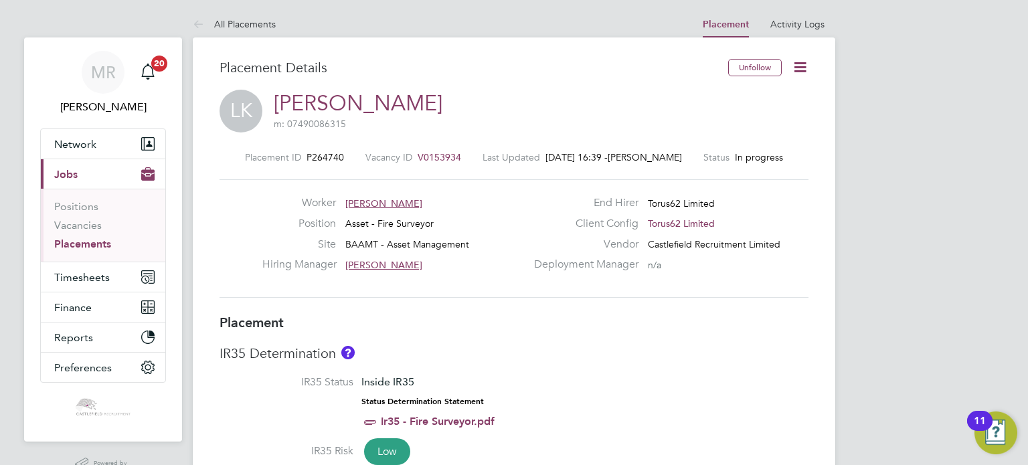
click at [808, 70] on icon at bounding box center [800, 67] width 17 height 17
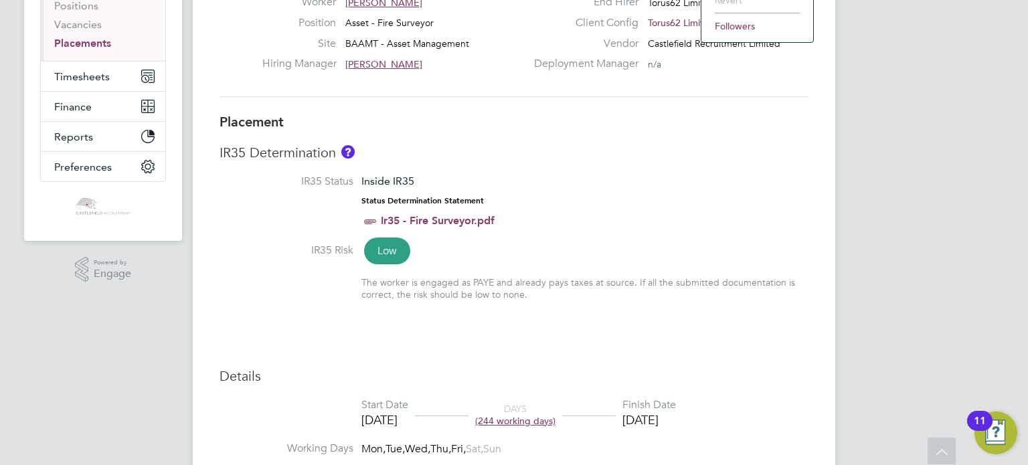
scroll to position [468, 0]
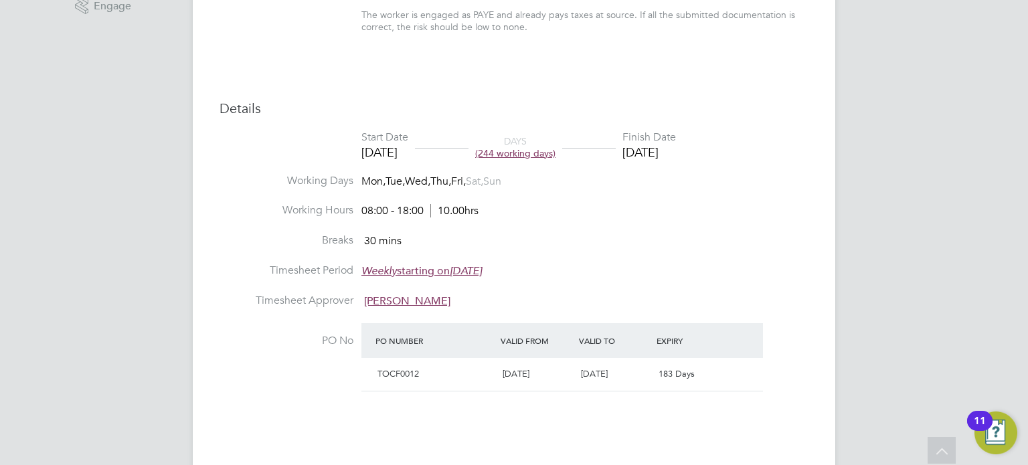
drag, startPoint x: 675, startPoint y: 179, endPoint x: 673, endPoint y: 187, distance: 8.1
click at [673, 187] on li "Working Days Mon, Tue, Wed, Thu, Fri, Sat, Sun" at bounding box center [513, 189] width 589 height 30
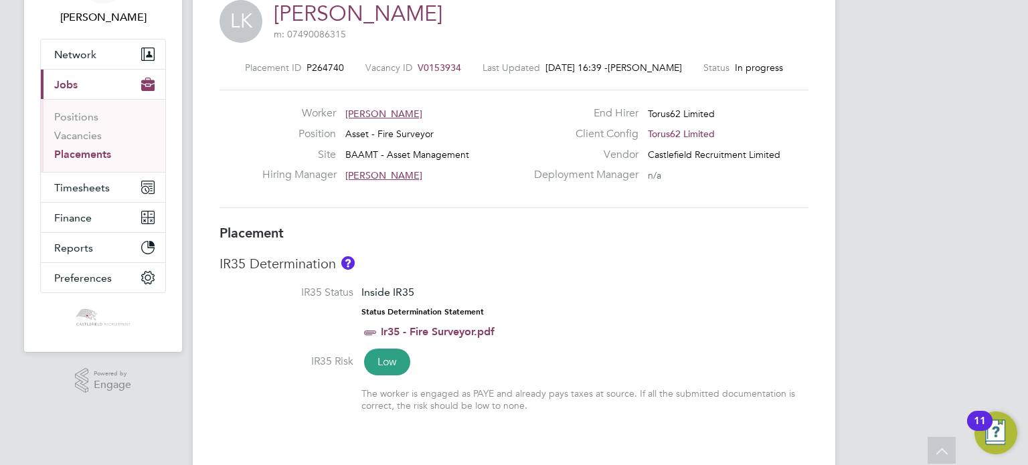
scroll to position [67, 0]
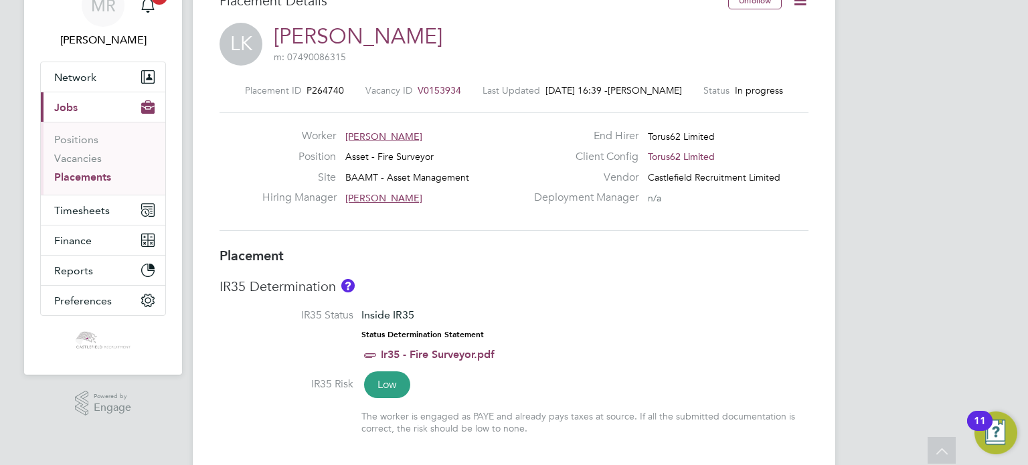
click at [418, 80] on div "Placement ID P264740 Vacancy ID V0153934 Last Updated [DATE] 16:39 - [PERSON_NA…" at bounding box center [513, 157] width 589 height 179
click at [420, 82] on div "Placement ID P264740 Vacancy ID V0153934 Last Updated [DATE] 16:39 - [PERSON_NA…" at bounding box center [513, 157] width 589 height 179
click at [423, 82] on div "Placement ID P264740 Vacancy ID V0153934 Last Updated [DATE] 16:39 - [PERSON_NA…" at bounding box center [513, 157] width 589 height 179
click at [427, 86] on span "V0153934" at bounding box center [439, 90] width 43 height 12
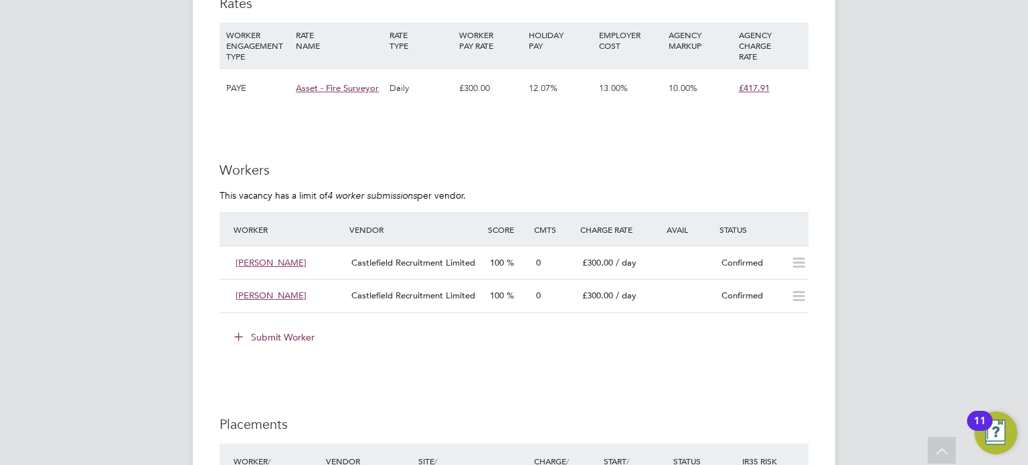
scroll to position [803, 0]
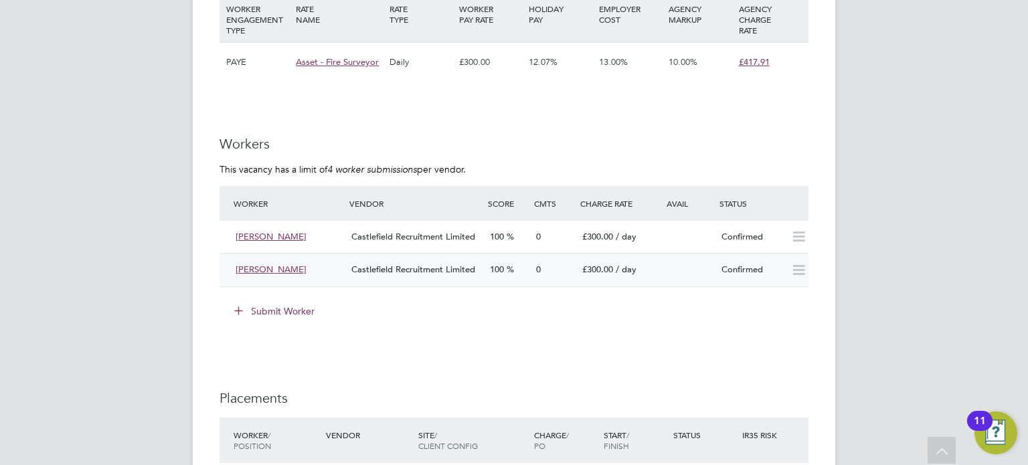
click at [646, 265] on div at bounding box center [681, 264] width 70 height 11
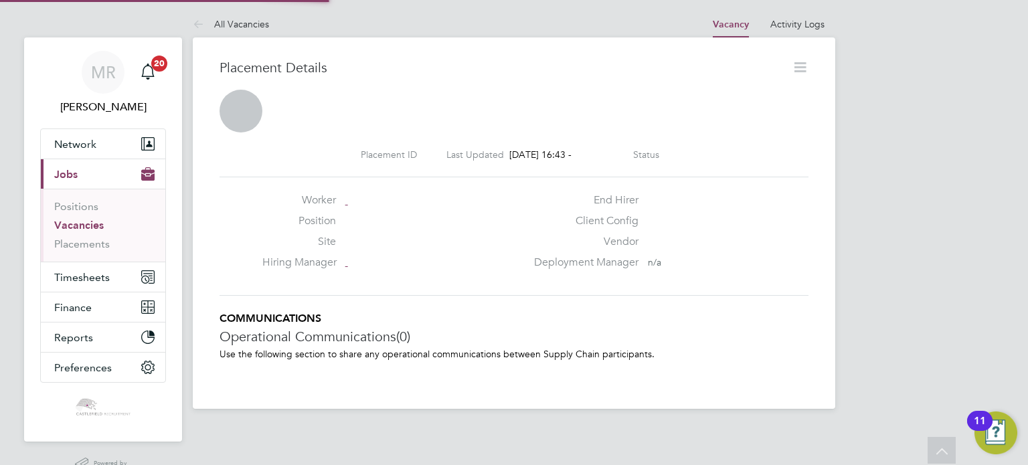
scroll to position [6, 7]
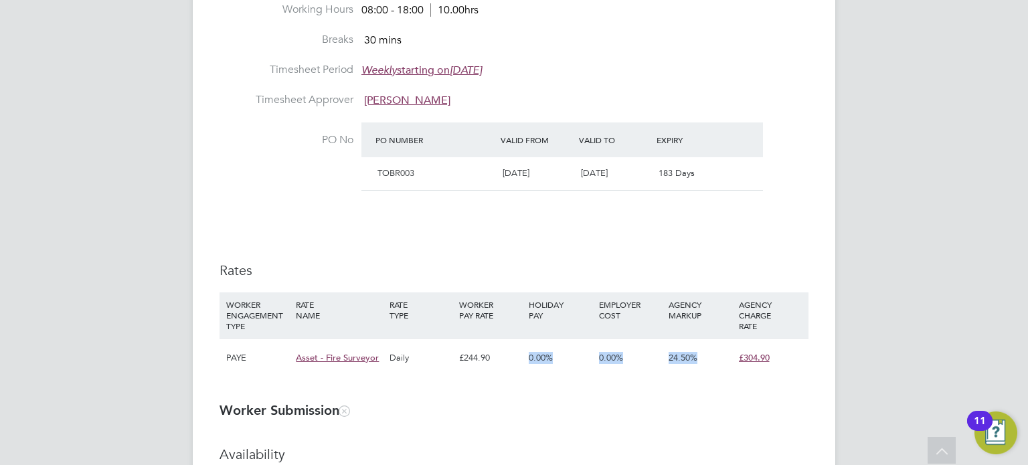
drag, startPoint x: 797, startPoint y: 363, endPoint x: 507, endPoint y: 353, distance: 290.6
click at [507, 358] on div "PAYE Asset - Fire Surveyor Daily £244.90 0.00% 0.00% 24.50% £304.90" at bounding box center [513, 357] width 589 height 39
drag, startPoint x: 586, startPoint y: 262, endPoint x: 587, endPoint y: 251, distance: 11.4
click at [586, 264] on div "Details Start Date [DATE] DAYS (135 working days) Finish Date [DATE] Working Da…" at bounding box center [513, 145] width 589 height 492
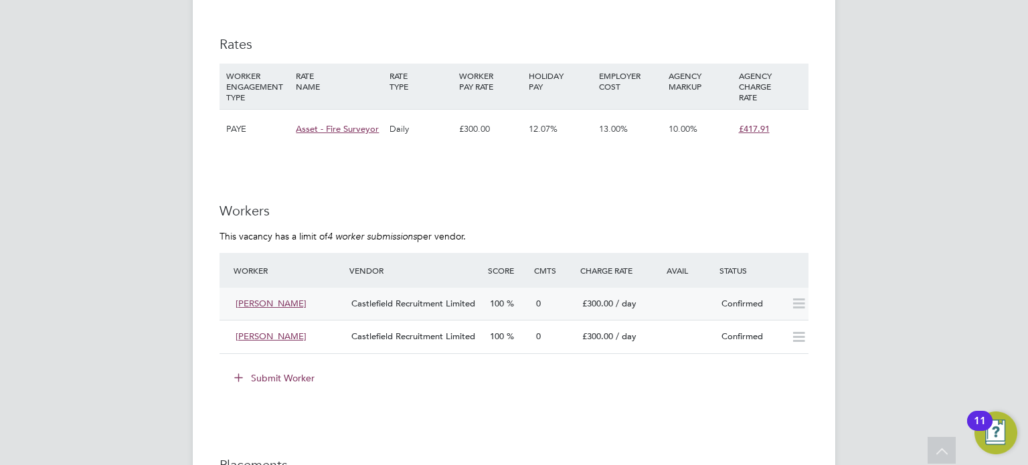
click at [681, 308] on div "[PERSON_NAME] Castlefield Recruitment Limited 100 0 £300.00 / day Confirmed" at bounding box center [513, 304] width 589 height 33
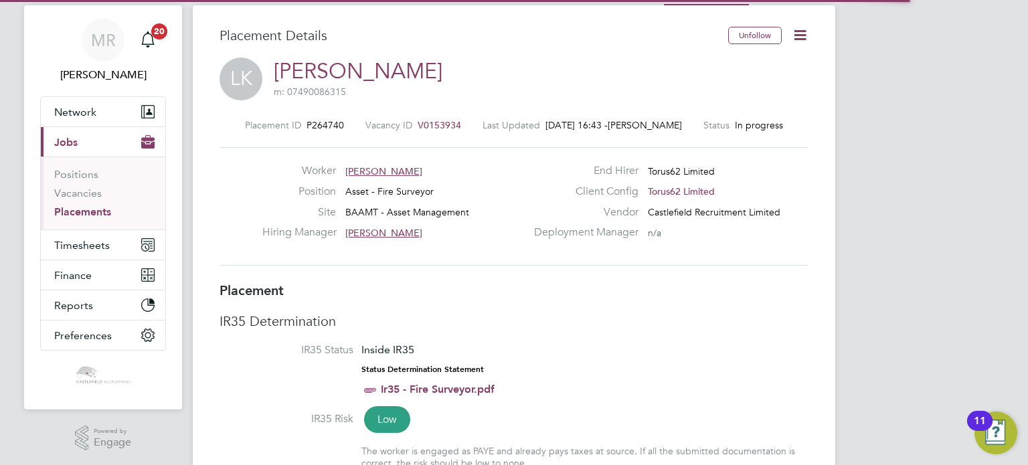
click at [794, 39] on icon at bounding box center [800, 35] width 17 height 17
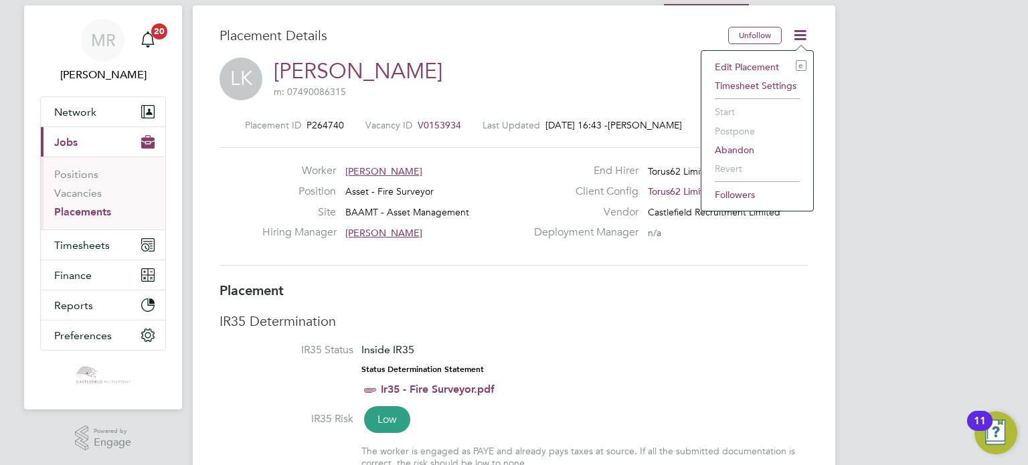
click at [723, 64] on li "Edit Placement e" at bounding box center [757, 67] width 98 height 19
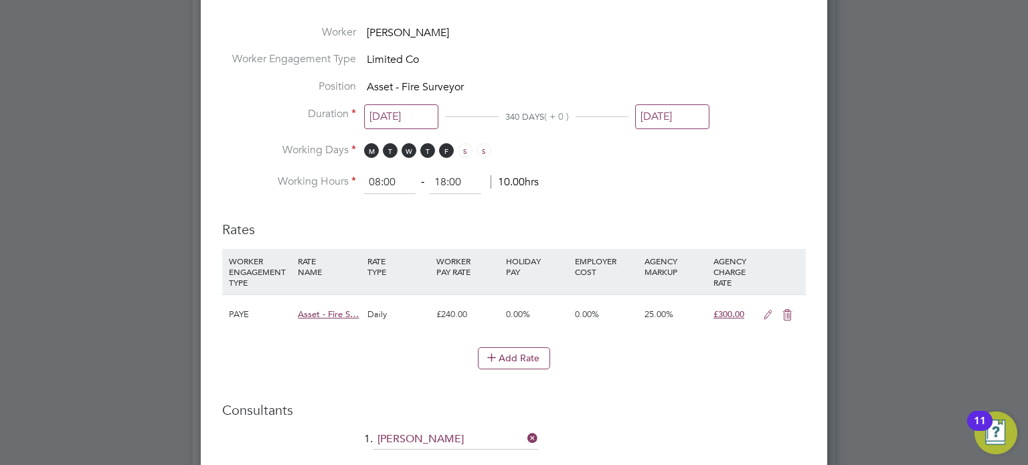
click at [760, 315] on icon at bounding box center [768, 315] width 17 height 11
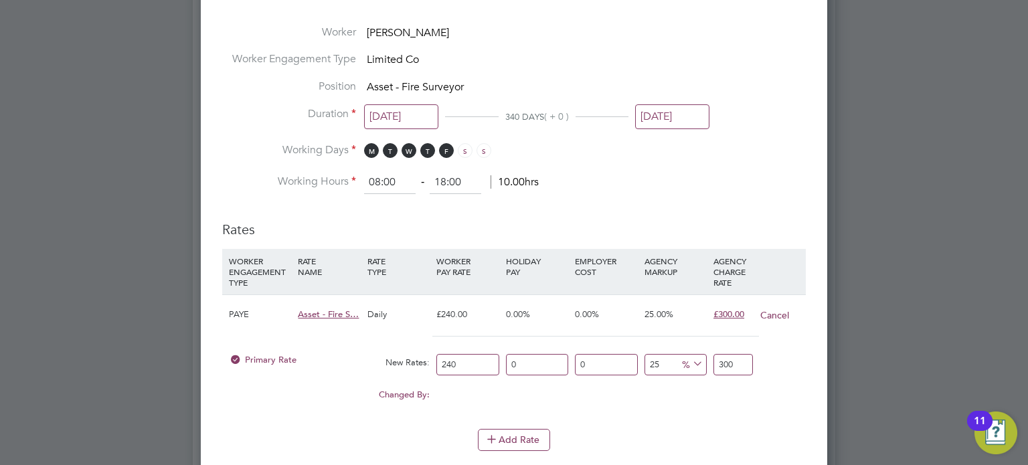
click at [469, 354] on input "240" at bounding box center [467, 365] width 62 height 22
type input "24"
type input "30"
type input "244"
type input "305"
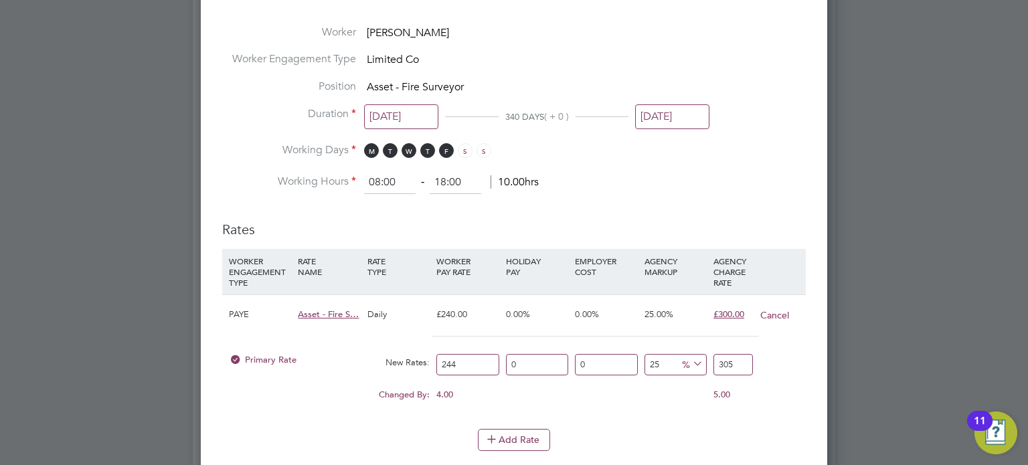
type input "244.4"
type input "305.5"
type input "244.49"
type input "305.6125"
type input "244.49"
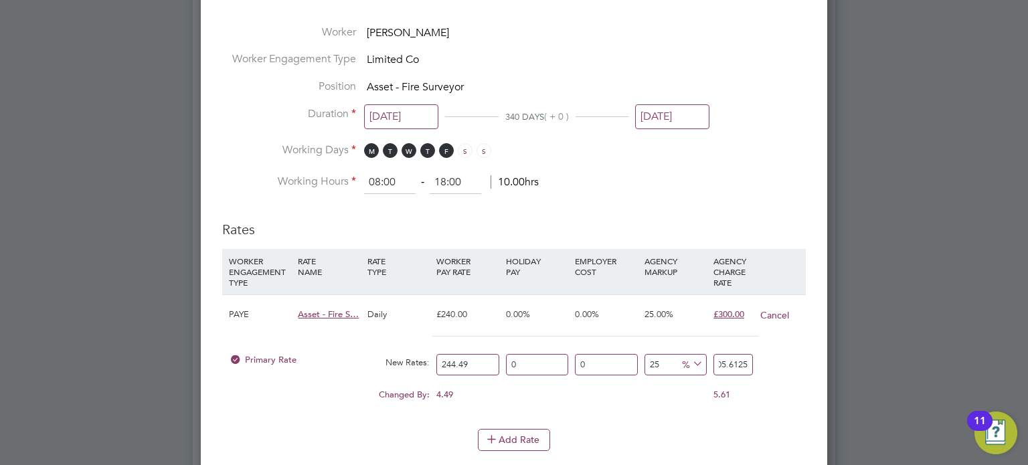
drag, startPoint x: 728, startPoint y: 361, endPoint x: 913, endPoint y: 364, distance: 184.7
click at [835, 364] on div "Back To Vacancy Worker Submission Activity Logs Worker Submission Activity Logs…" at bounding box center [514, 471] width 642 height 2259
type input "24.340463822651234"
type input "304"
type input "1143.4046382265124"
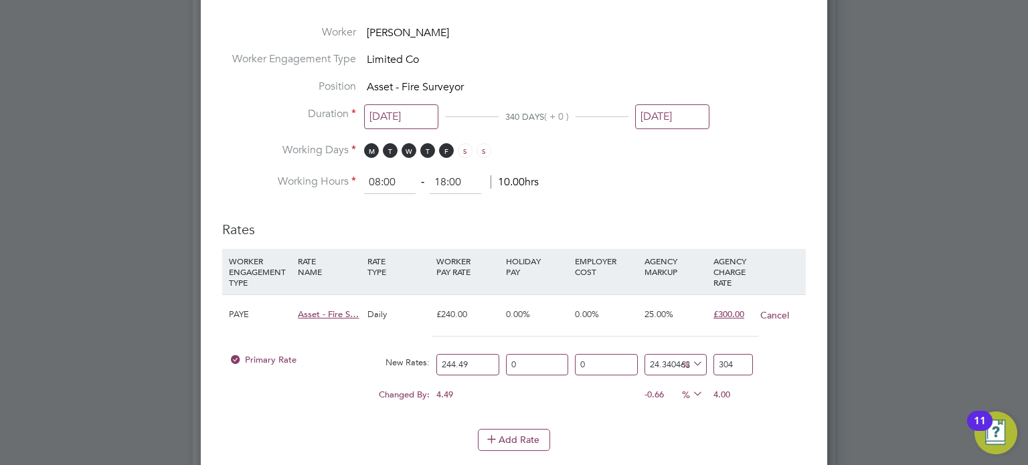
type input "3040"
type input "24.340463822651234"
type input "304"
type input "24.50406969610209"
type input "304.4"
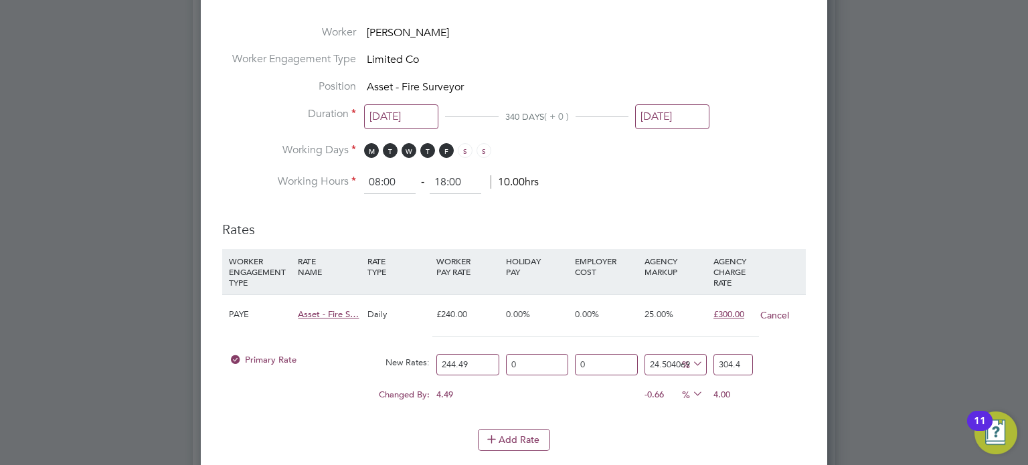
type input "24.540881017628532"
type input "304.49"
click at [723, 187] on li "Working Hours 08:00 ‐ 18:00 10.00hrs" at bounding box center [514, 183] width 584 height 24
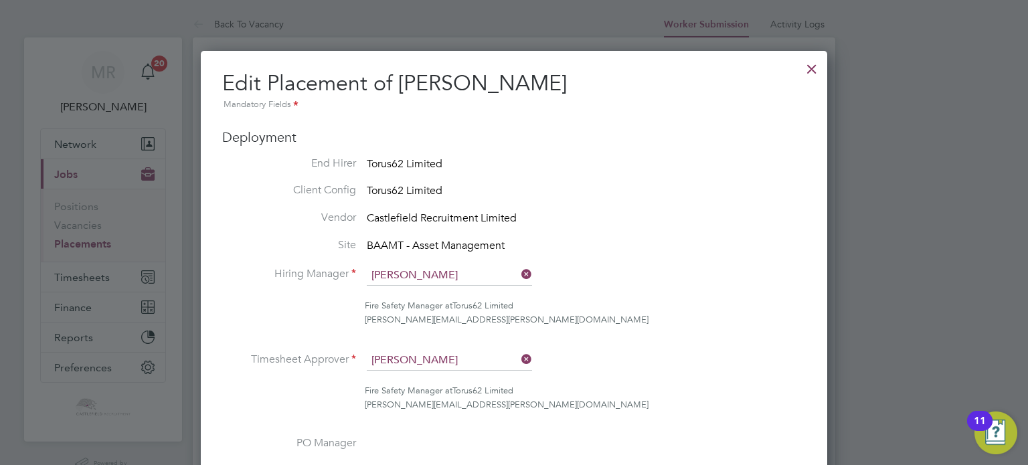
click at [806, 58] on div at bounding box center [812, 66] width 24 height 24
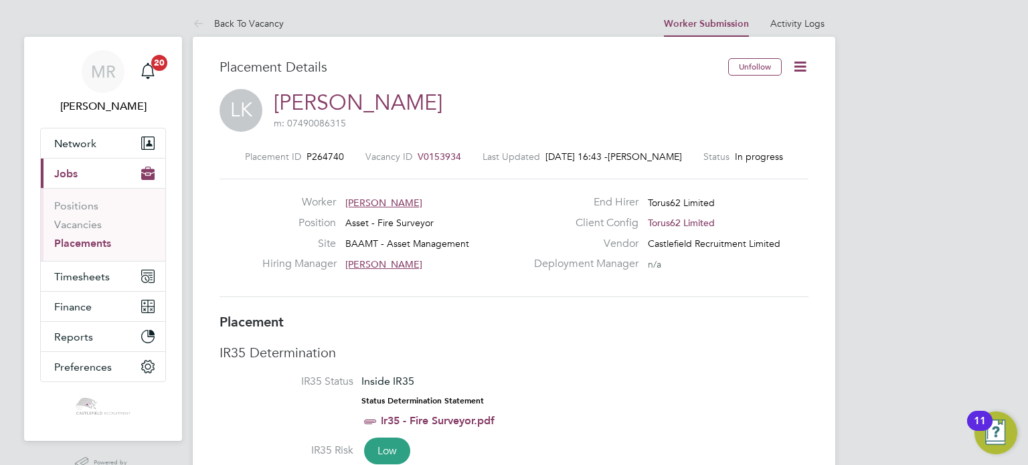
drag, startPoint x: 448, startPoint y: 153, endPoint x: 438, endPoint y: 157, distance: 10.8
click at [438, 157] on span "V0153934" at bounding box center [439, 157] width 43 height 12
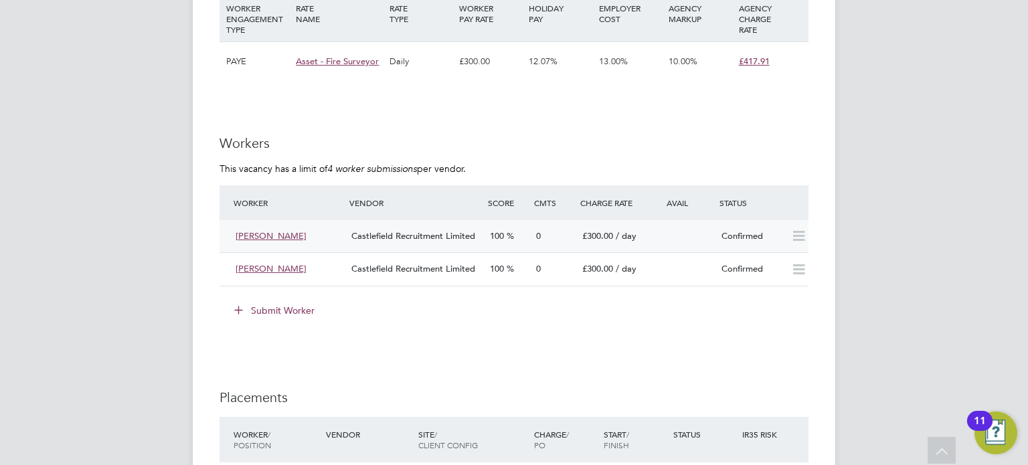
drag, startPoint x: 768, startPoint y: 240, endPoint x: 756, endPoint y: 246, distance: 13.2
drag, startPoint x: 756, startPoint y: 246, endPoint x: 640, endPoint y: 276, distance: 120.3
drag, startPoint x: 640, startPoint y: 276, endPoint x: 406, endPoint y: 270, distance: 234.3
click at [406, 270] on span "Castlefield Recruitment Limited" at bounding box center [413, 268] width 124 height 11
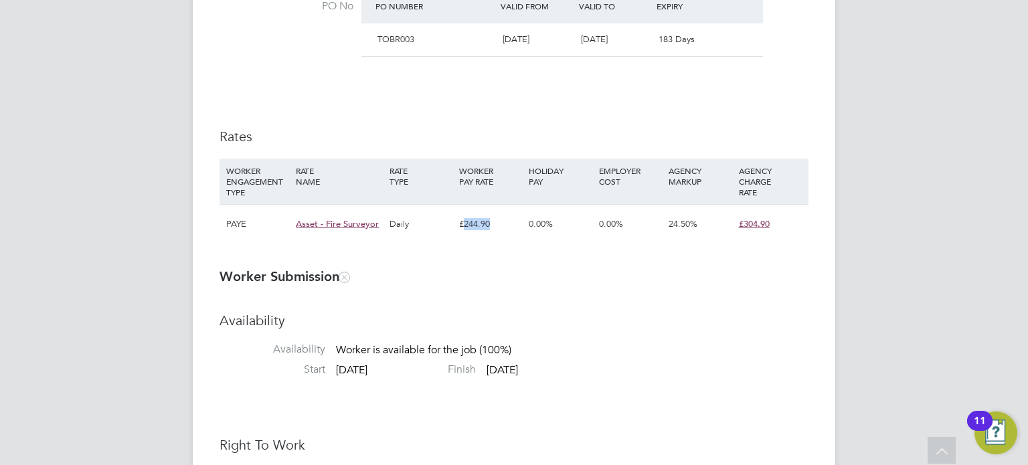
drag, startPoint x: 465, startPoint y: 226, endPoint x: 518, endPoint y: 222, distance: 53.0
click at [518, 222] on div "£244.90" at bounding box center [491, 224] width 70 height 39
click at [559, 254] on li "WORKER ENGAGEMENT TYPE RATE NAME RATE TYPE WORKER PAY RATE HOLIDAY PAY EMPLOYER…" at bounding box center [513, 208] width 589 height 98
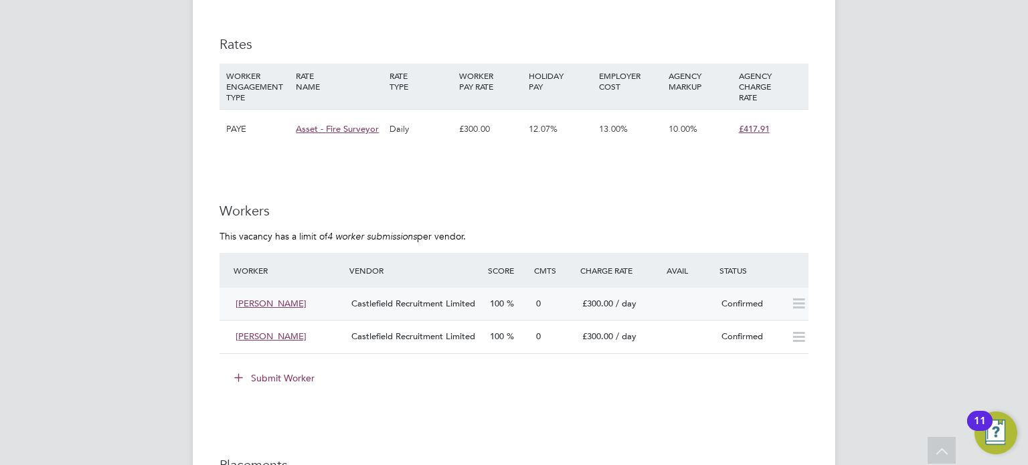
click at [766, 298] on div "Confirmed" at bounding box center [751, 304] width 70 height 22
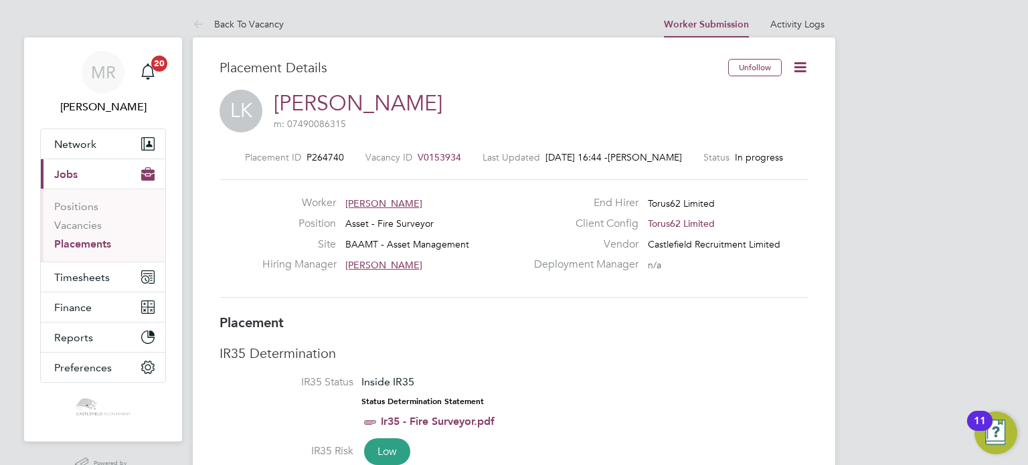
click at [797, 64] on icon at bounding box center [800, 67] width 17 height 17
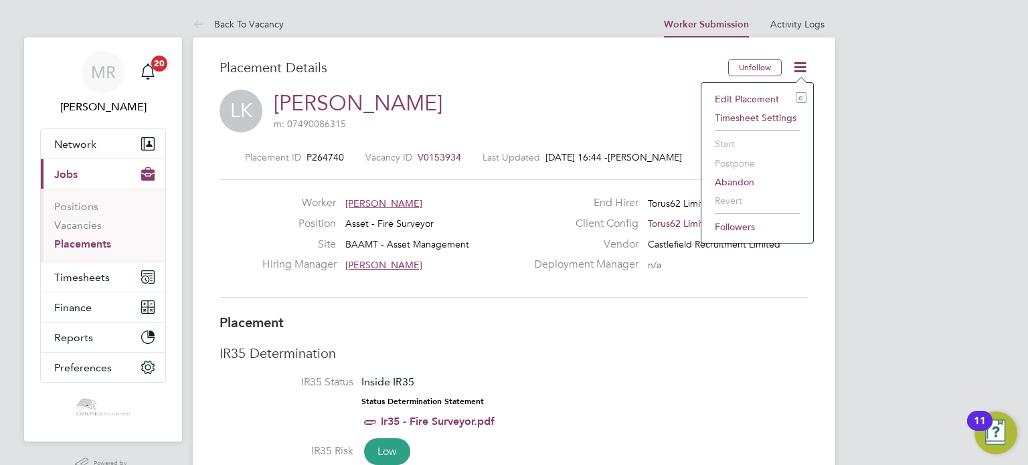
click at [767, 96] on li "Edit Placement e" at bounding box center [757, 99] width 98 height 19
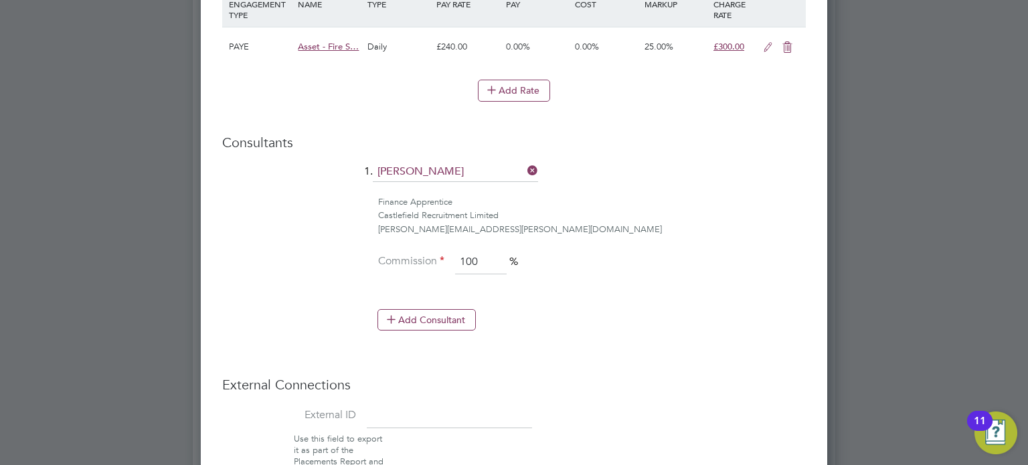
click at [762, 48] on icon at bounding box center [768, 47] width 17 height 11
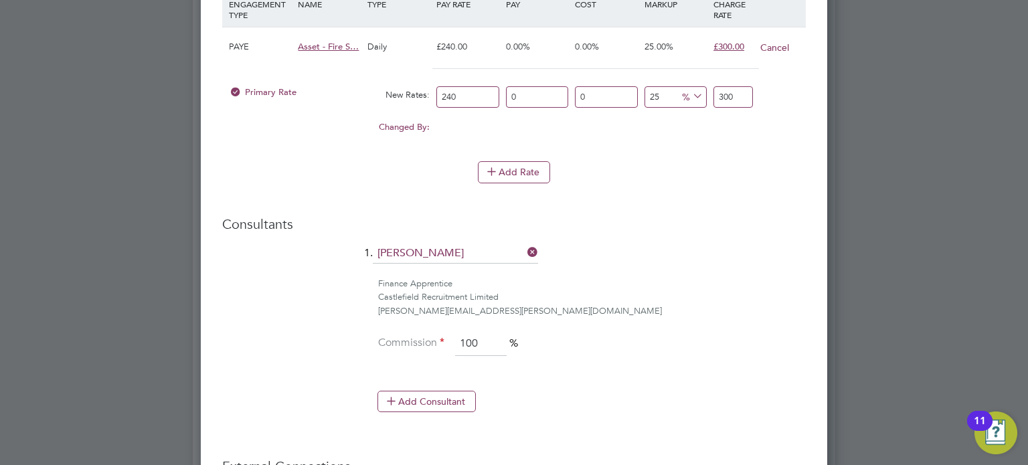
click at [483, 96] on input "240" at bounding box center [467, 97] width 62 height 22
type input "24"
type input "30"
type input "244"
type input "305"
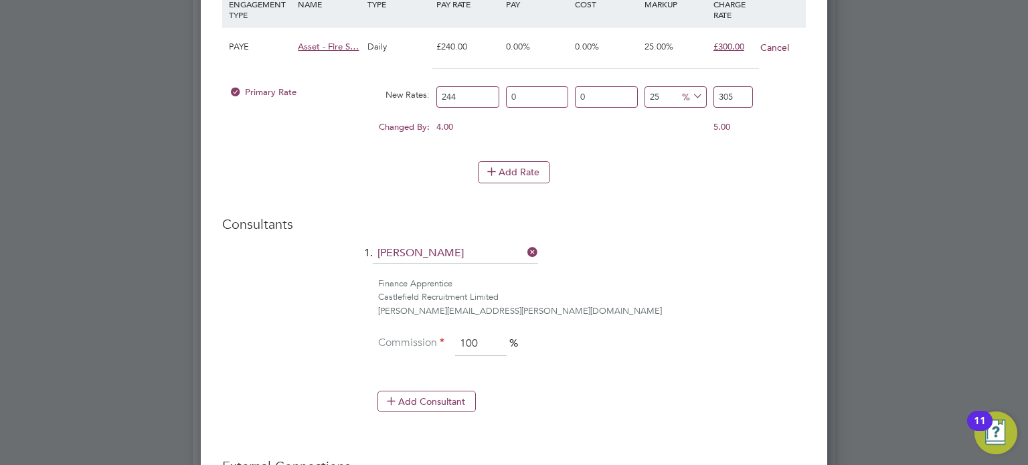
type input "244.9"
type input "306.125"
type input "244.90"
drag, startPoint x: 727, startPoint y: 90, endPoint x: 1002, endPoint y: 98, distance: 275.2
click at [835, 99] on div "Back To Vacancy Worker Submission Activity Logs Worker Submission Activity Logs…" at bounding box center [514, 203] width 642 height 2259
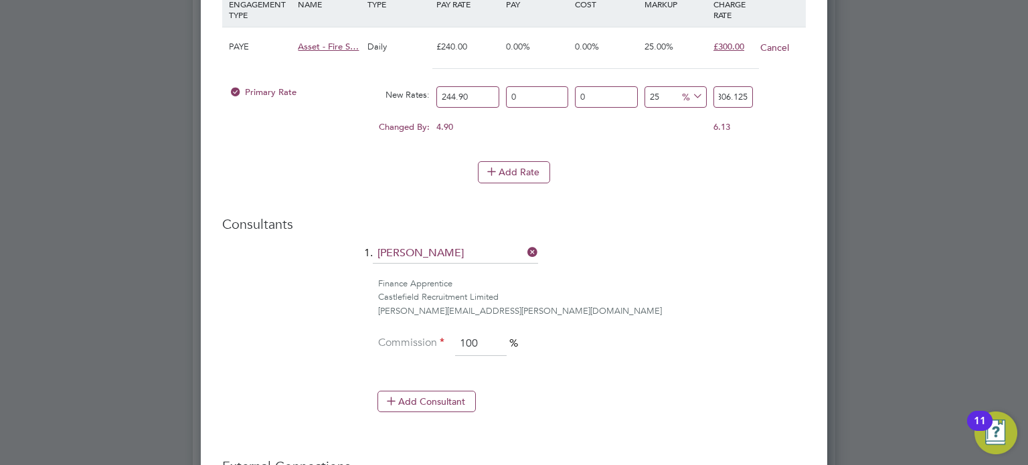
type input "24.132298897509187"
type input "304"
type input "24.499795835034707"
type input "304.90"
click at [771, 161] on div "Add Rate" at bounding box center [514, 171] width 584 height 21
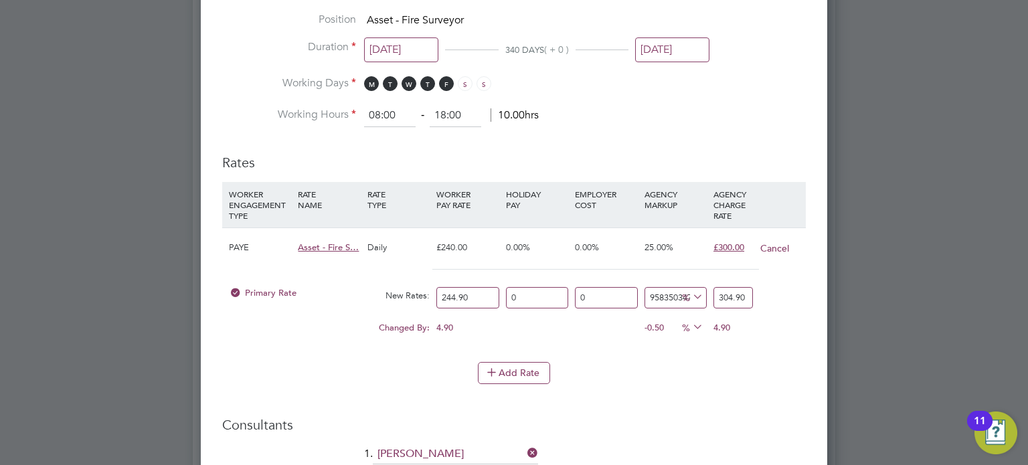
drag, startPoint x: 646, startPoint y: 292, endPoint x: 1027, endPoint y: 306, distance: 381.0
click at [835, 307] on div "Back To Vacancy Worker Submission Activity Logs Worker Submission Activity Logs…" at bounding box center [514, 404] width 642 height 2259
type input "0"
type input "244.9"
drag, startPoint x: 719, startPoint y: 293, endPoint x: 1027, endPoint y: 313, distance: 309.1
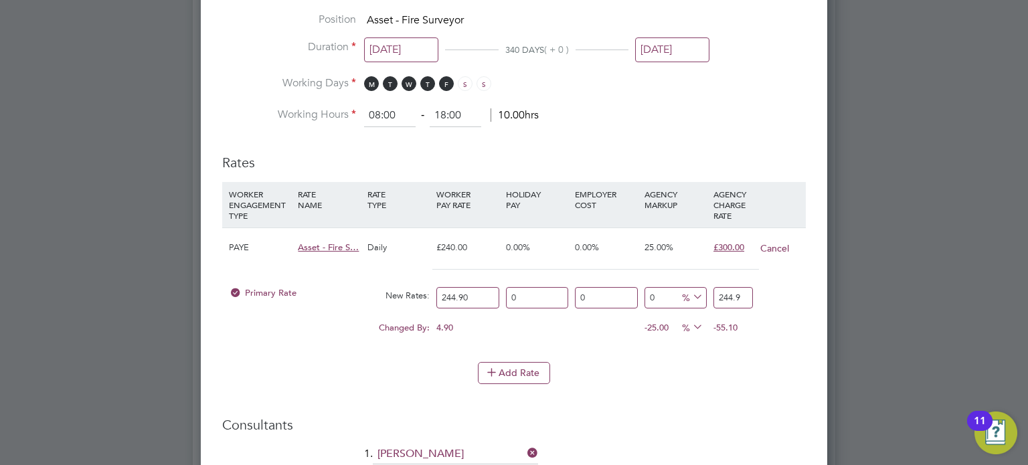
click at [835, 318] on div "Back To Vacancy Worker Submission Activity Logs Worker Submission Activity Logs…" at bounding box center [514, 404] width 642 height 2259
type input "-98.77501020824826"
type input "3"
type input "-87.75010208248264"
type input "30"
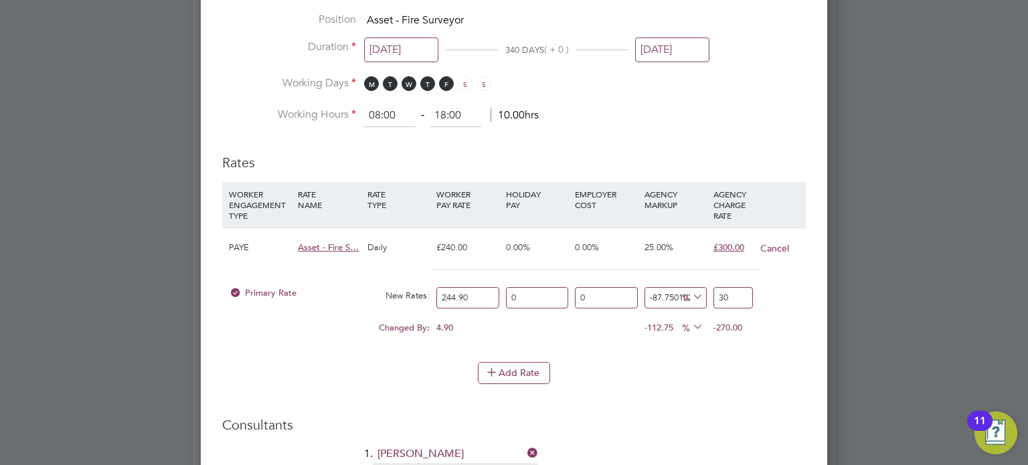
type input "24.132298897509187"
type input "304"
type input "24.499795835034707"
type input "304.90"
click at [735, 355] on li "WORKER ENGAGEMENT TYPE RATE NAME RATE TYPE WORKER PAY RATE HOLIDAY PAY EMPLOYER…" at bounding box center [514, 272] width 584 height 180
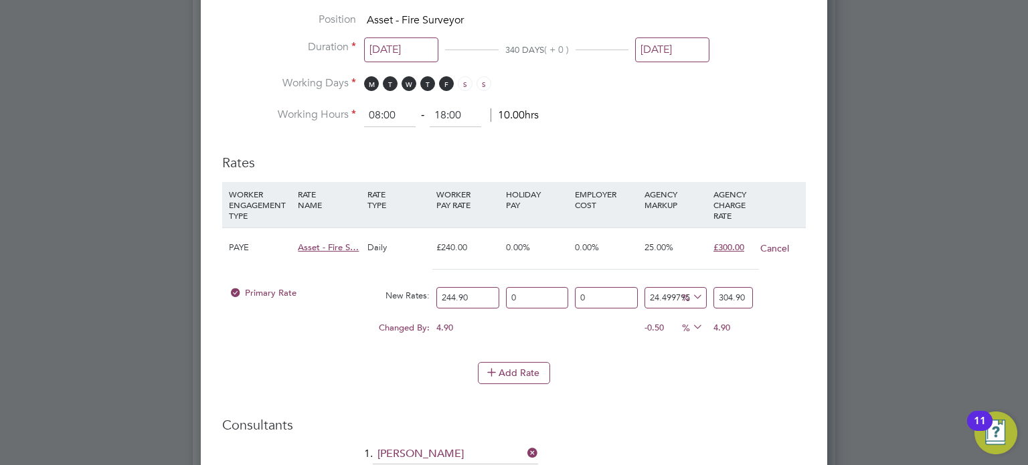
drag, startPoint x: 738, startPoint y: 296, endPoint x: 791, endPoint y: 329, distance: 61.9
click at [811, 306] on div "Edit Placement of [PERSON_NAME] Mandatory Fields Deployment End Hirer Torus62 L…" at bounding box center [514, 89] width 626 height 1549
click at [787, 332] on div "Changed By: 4.90 0.00 0.00 -0.50 0 % 4.90" at bounding box center [514, 331] width 584 height 33
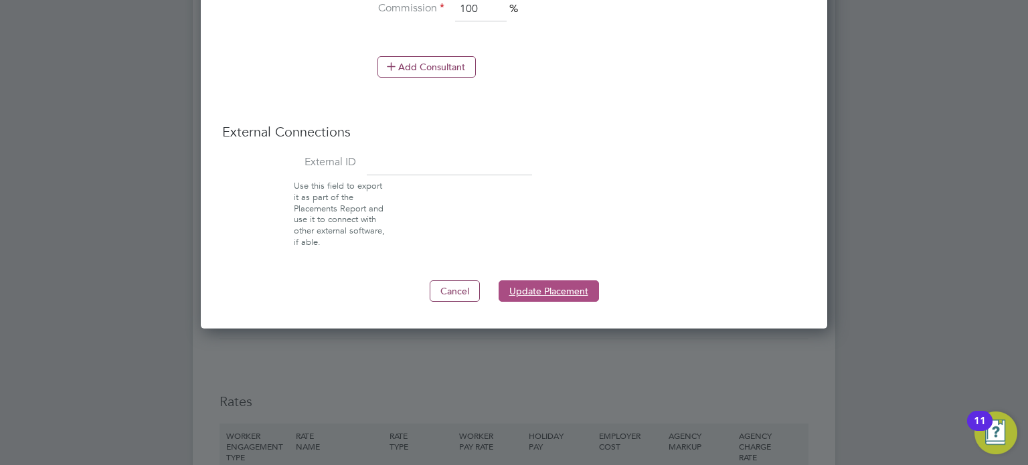
click at [551, 290] on button "Update Placement" at bounding box center [549, 290] width 100 height 21
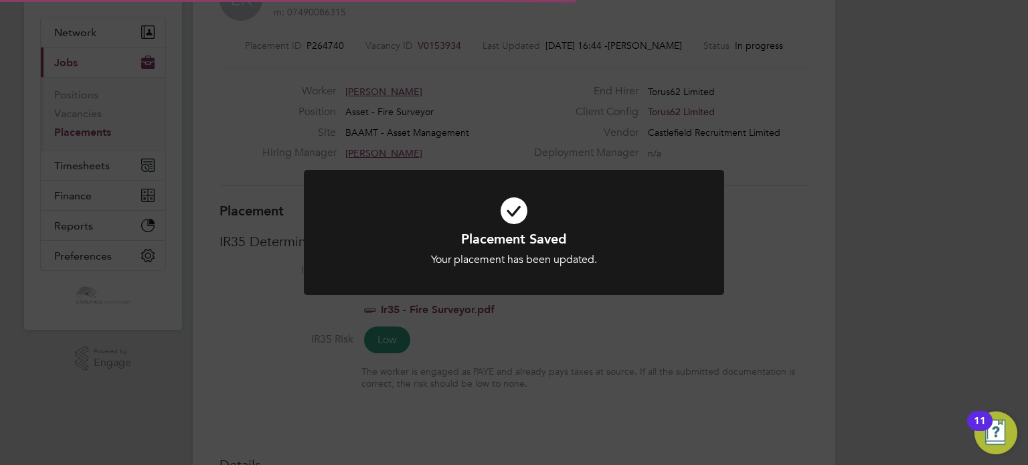
click at [621, 276] on div at bounding box center [514, 232] width 420 height 125
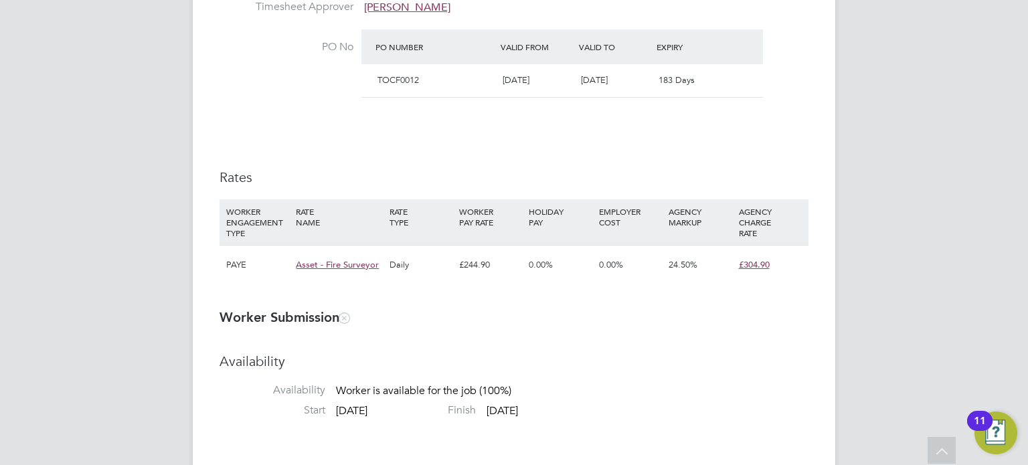
click at [412, 259] on div "Daily" at bounding box center [421, 265] width 70 height 39
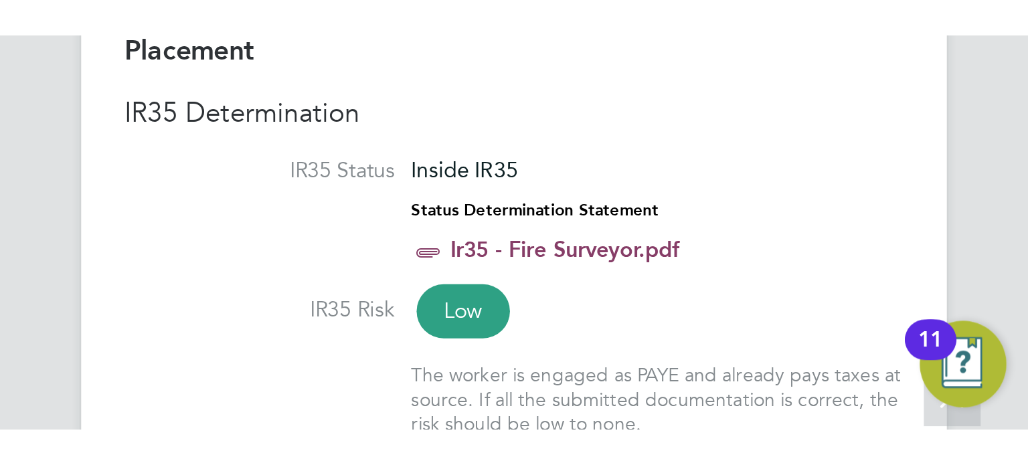
scroll to position [6, 7]
